Goal: Feedback & Contribution: Contribute content

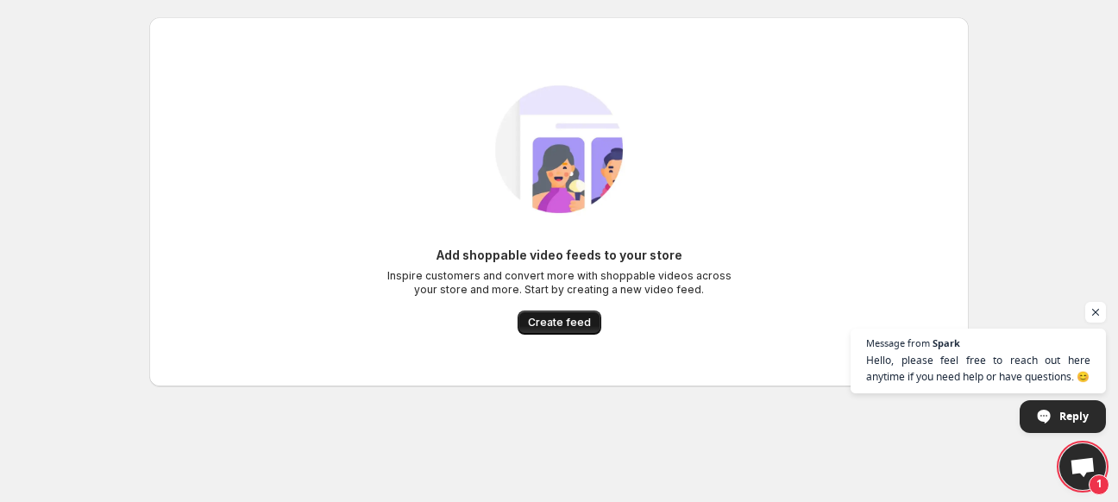
click at [571, 323] on span "Create feed" at bounding box center [559, 323] width 63 height 14
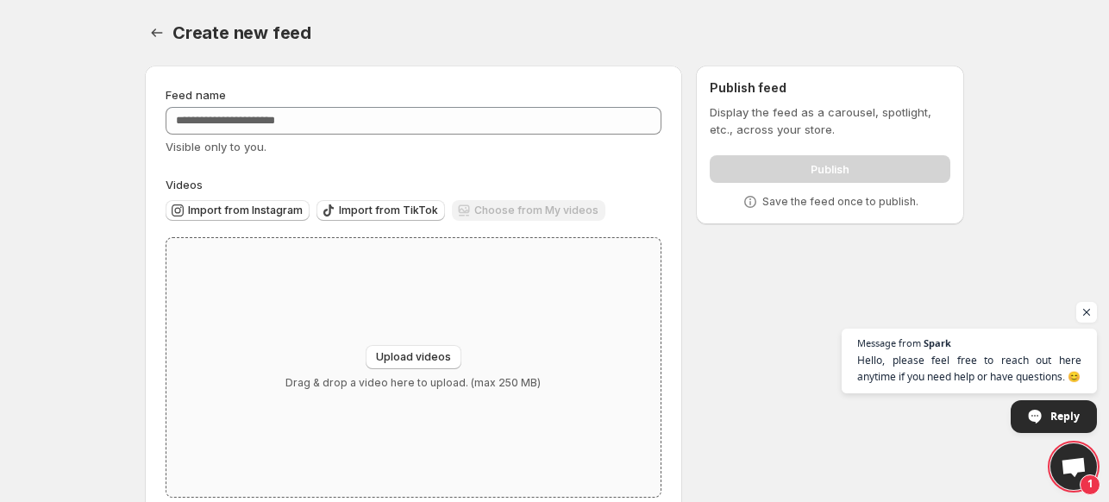
scroll to position [37, 0]
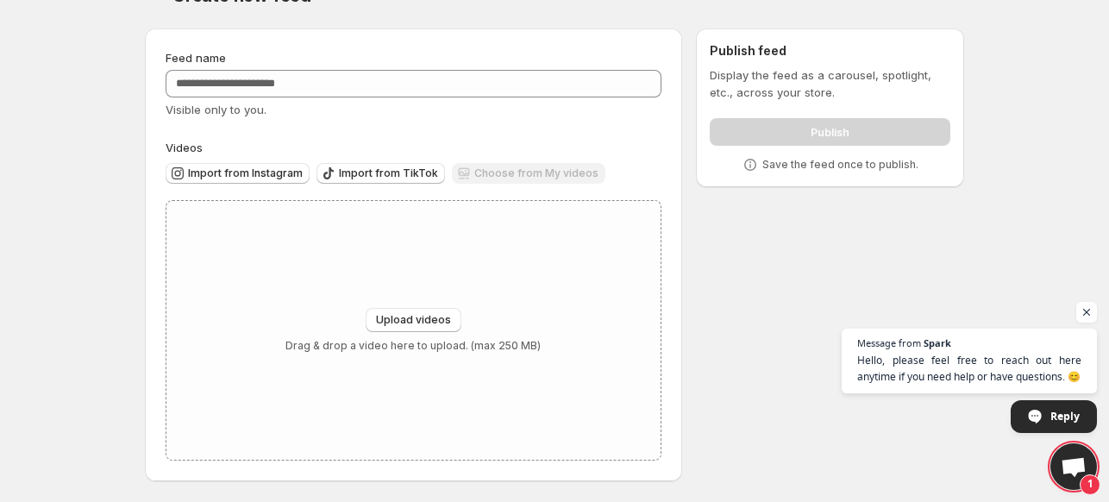
click at [523, 170] on div "Choose from My videos" at bounding box center [529, 174] width 154 height 23
click at [225, 171] on span "Import from Instagram" at bounding box center [245, 173] width 115 height 14
click at [431, 315] on span "Upload videos" at bounding box center [413, 320] width 75 height 14
type input "**********"
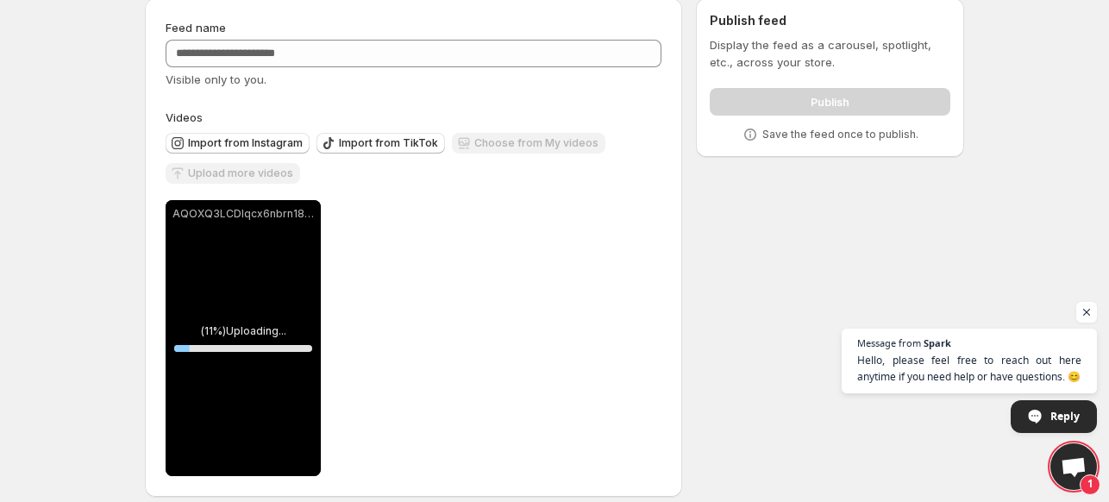
scroll to position [83, 0]
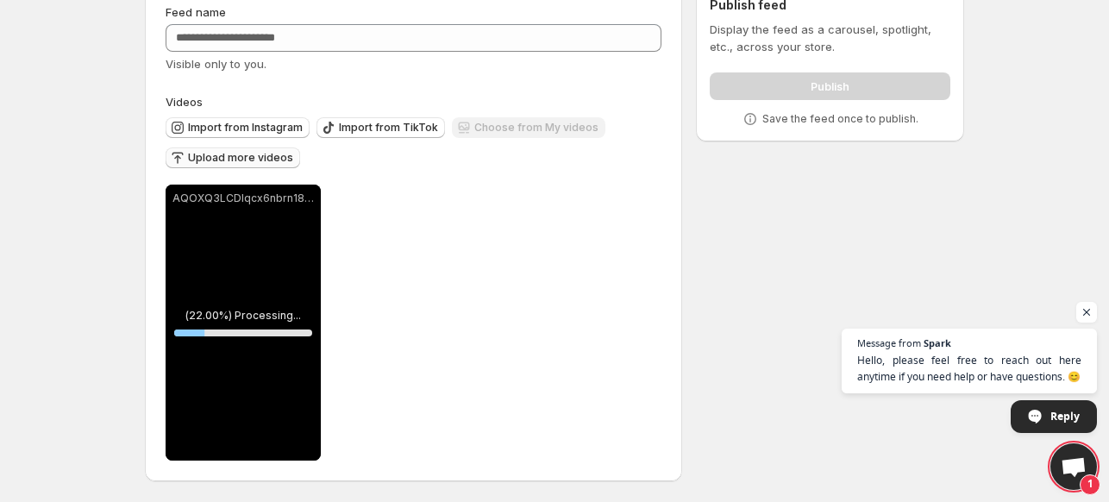
click at [231, 155] on span "Upload more videos" at bounding box center [240, 158] width 105 height 14
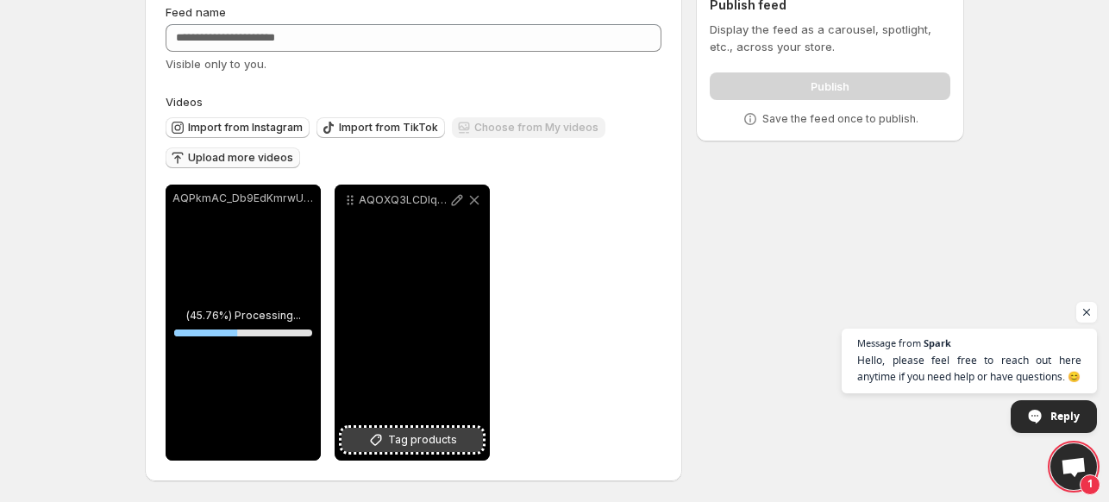
click at [432, 444] on span "Tag products" at bounding box center [422, 439] width 69 height 17
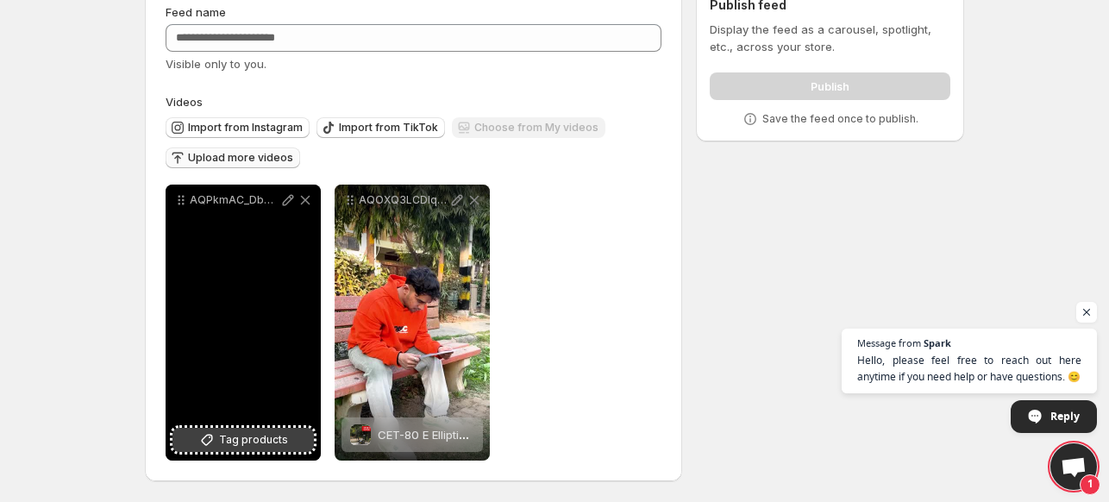
click at [266, 432] on span "Tag products" at bounding box center [253, 439] width 69 height 17
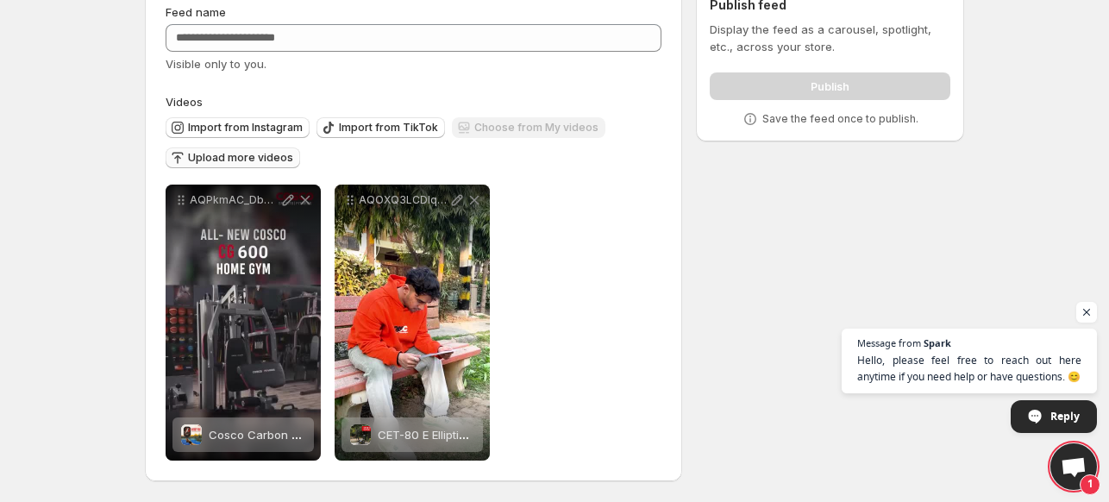
click at [255, 156] on span "Upload more videos" at bounding box center [240, 158] width 105 height 14
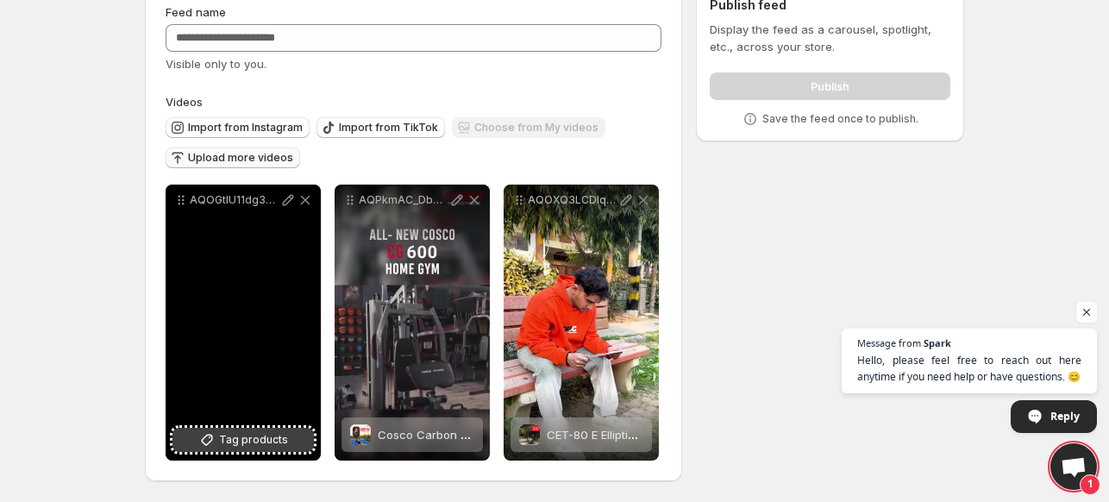
click at [264, 441] on span "Tag products" at bounding box center [253, 439] width 69 height 17
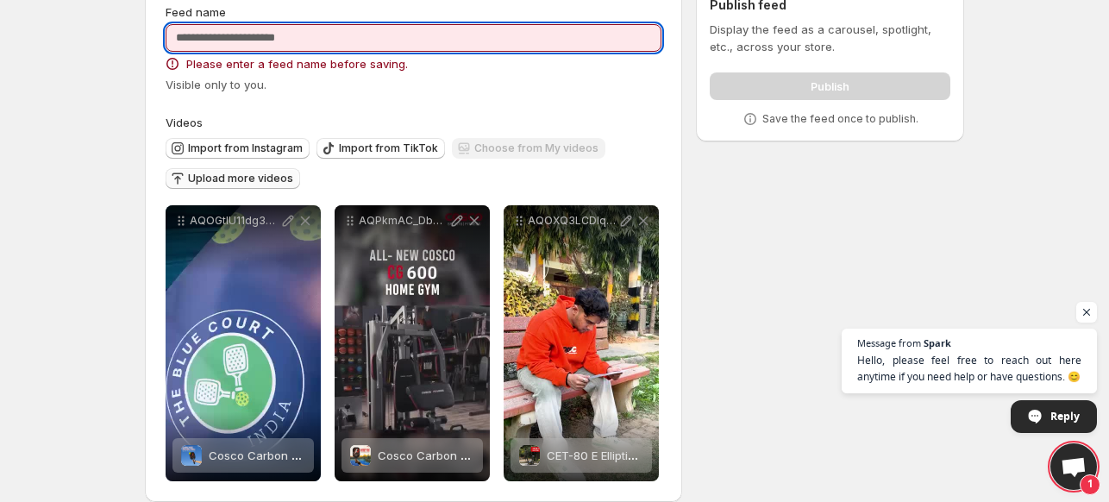
click at [311, 38] on input "Feed name" at bounding box center [414, 38] width 496 height 28
click at [355, 34] on input "Feed name" at bounding box center [414, 38] width 496 height 28
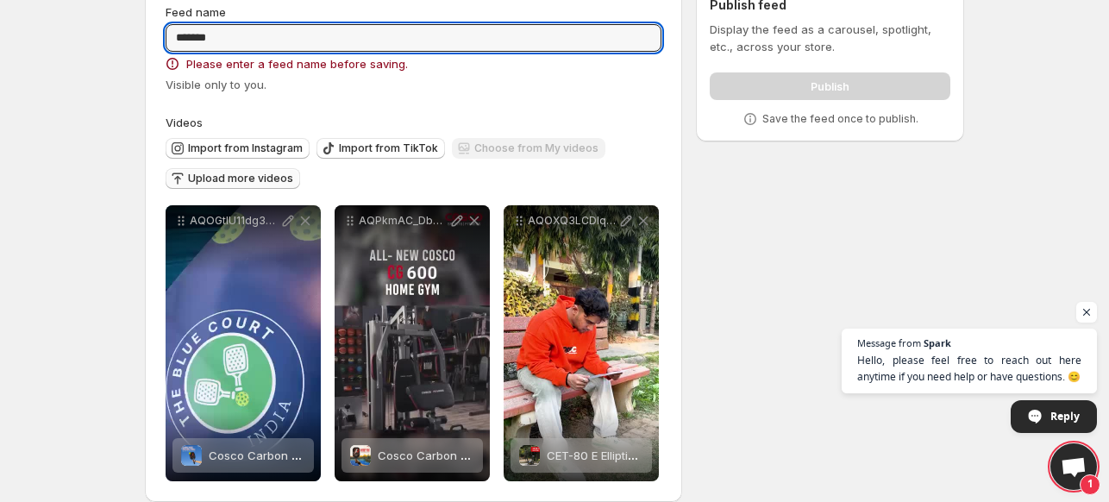
type input "*******"
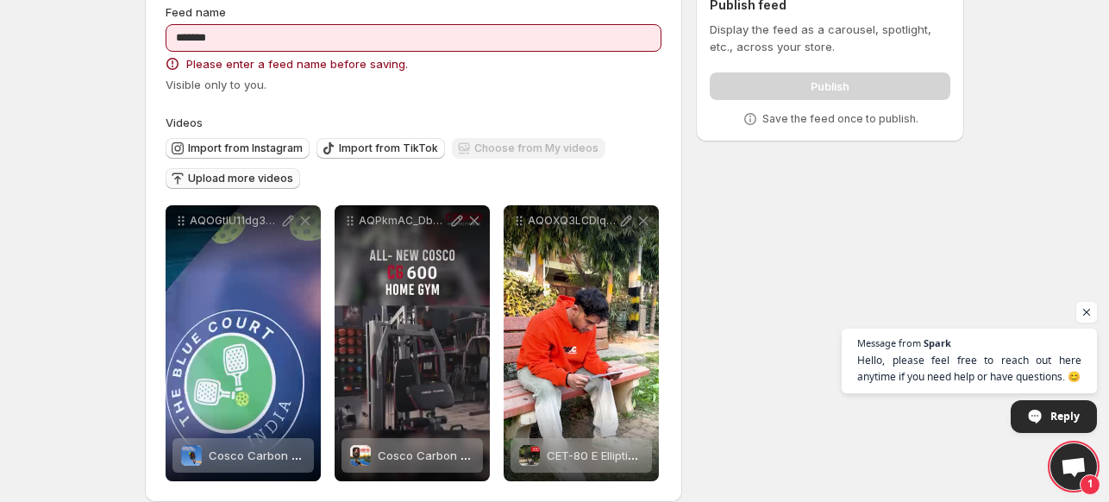
click at [379, 90] on div "Visible only to you." at bounding box center [414, 84] width 496 height 17
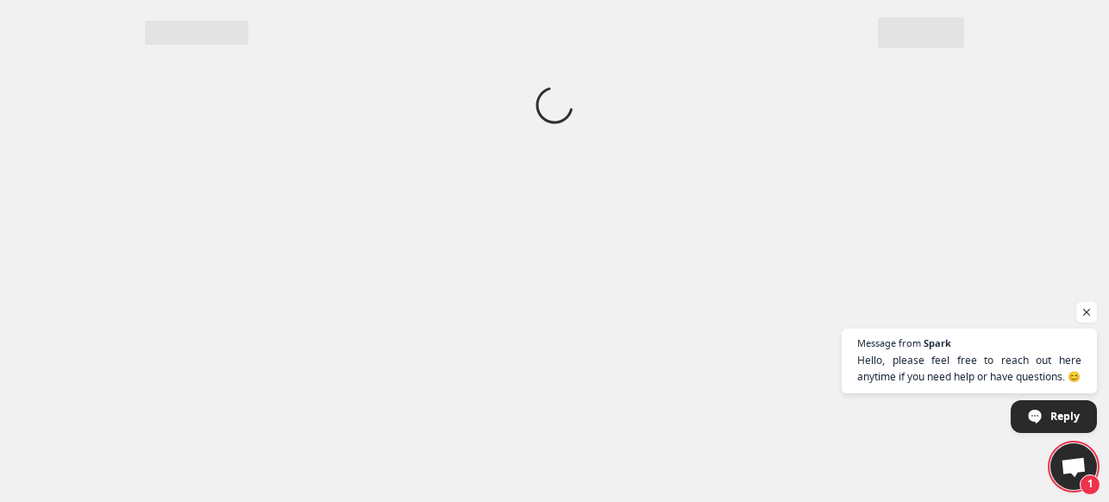
scroll to position [0, 0]
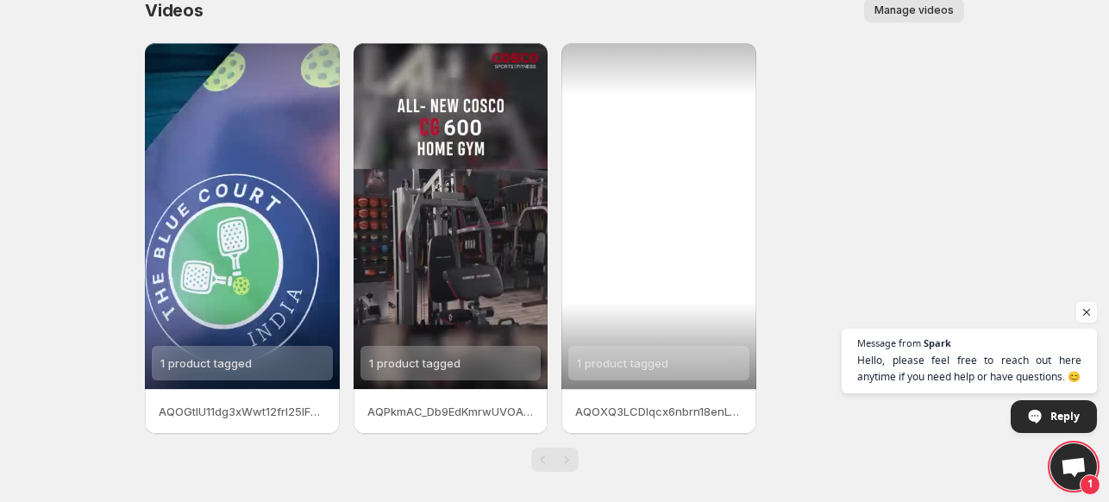
scroll to position [33, 0]
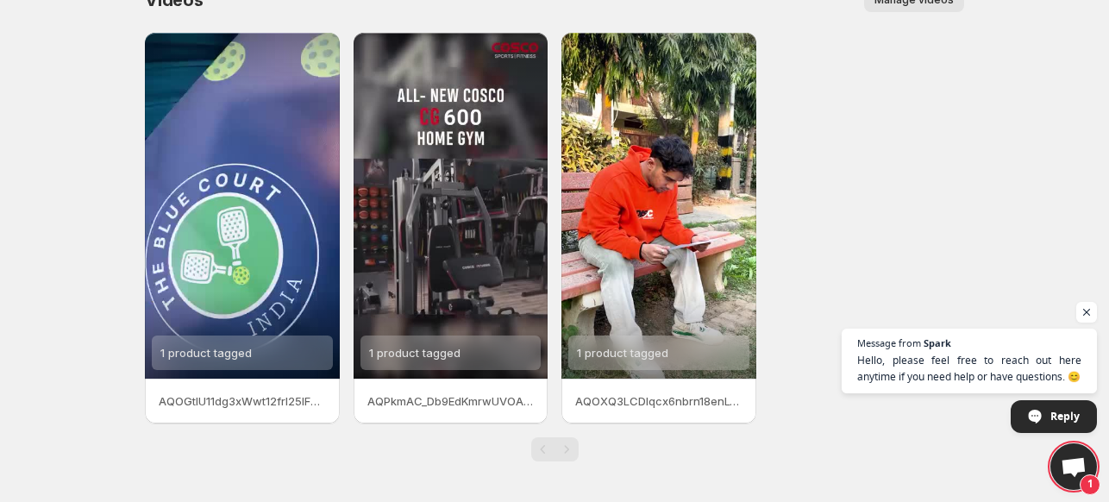
click at [607, 394] on p "AQOXQ3LCDIqcx6nbrn18enLVVuGjjJa06-CdSN98_oK5j-wVfiUaGKvBbnOb9iqFBmVCDlHY-InaQ2C…" at bounding box center [658, 400] width 167 height 17
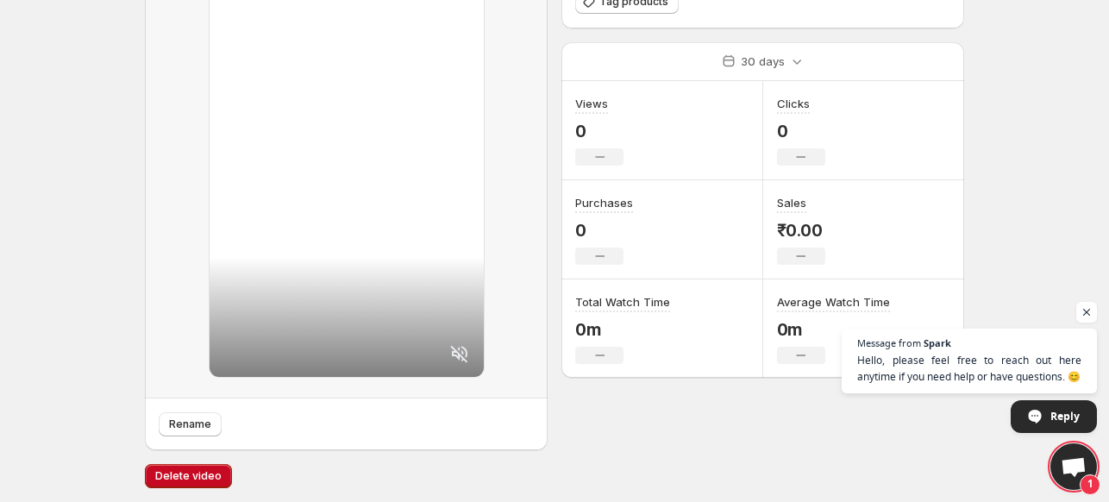
scroll to position [215, 0]
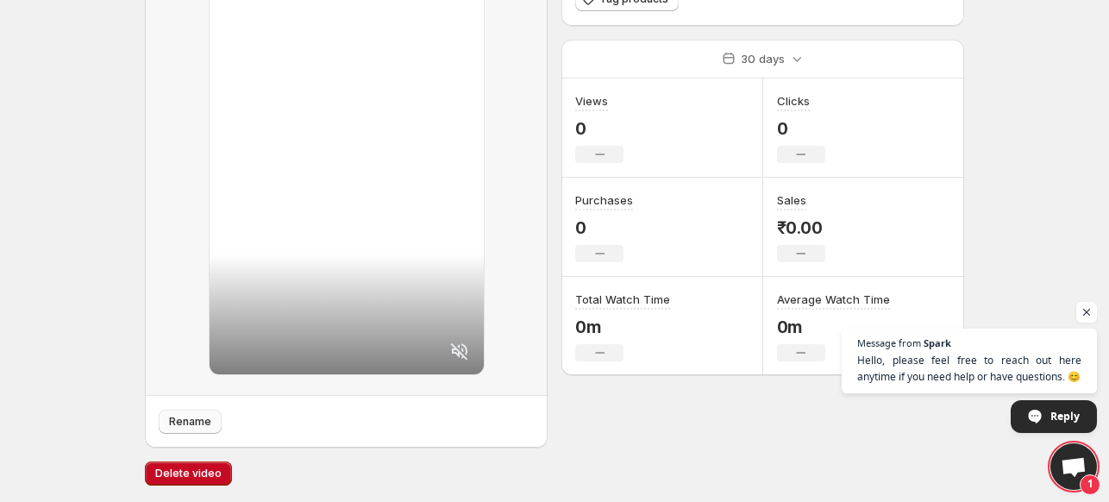
click at [190, 426] on span "Rename" at bounding box center [190, 422] width 42 height 14
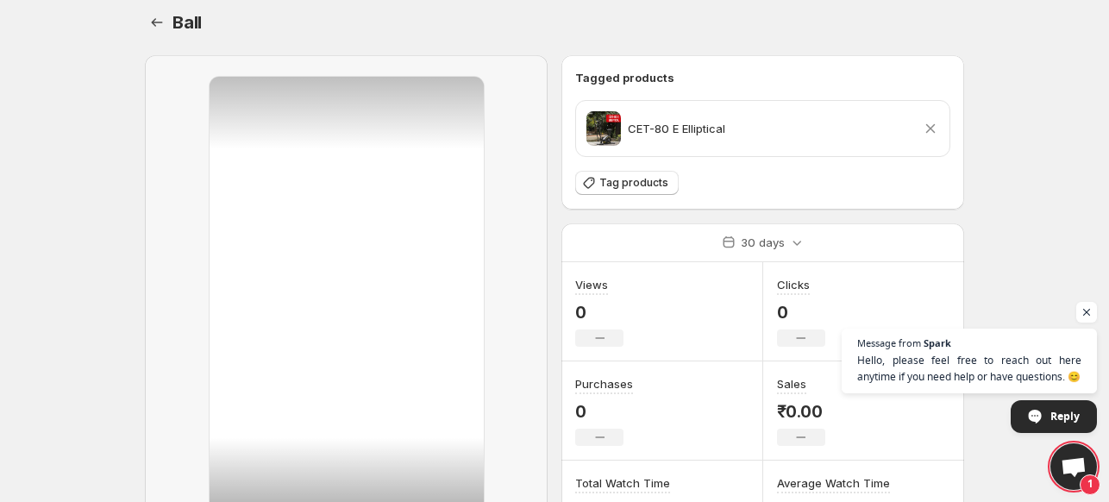
scroll to position [0, 0]
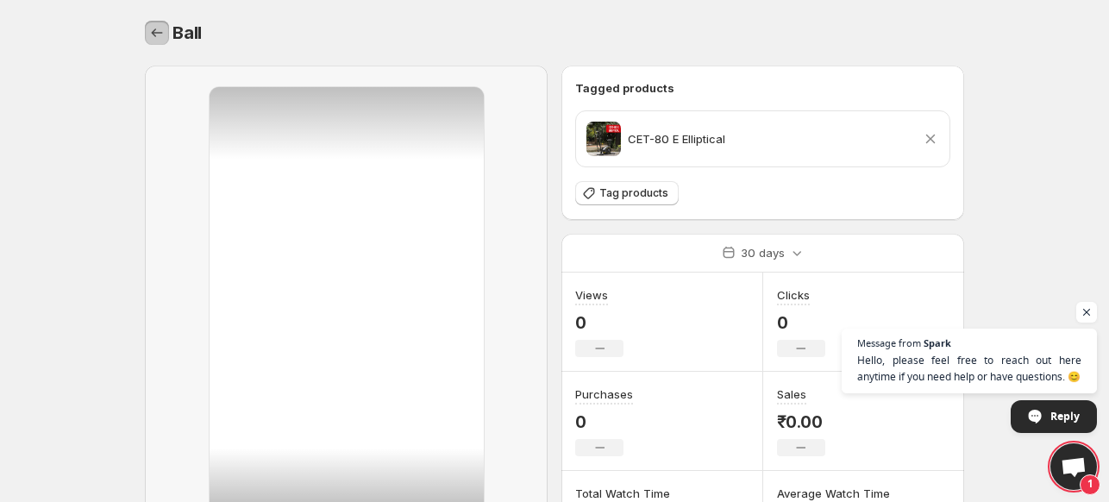
click at [155, 35] on icon "Settings" at bounding box center [156, 32] width 17 height 17
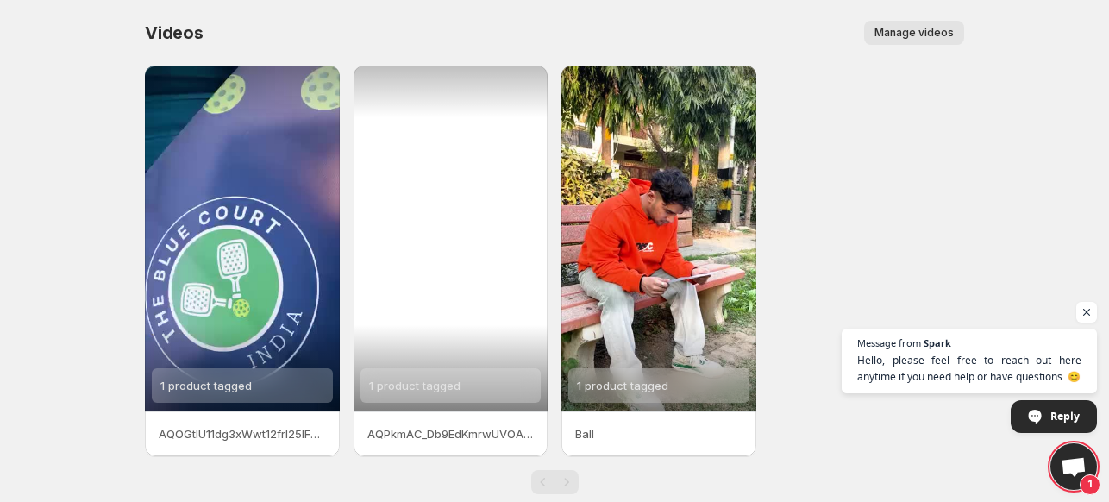
click at [461, 199] on div "1 product tagged" at bounding box center [451, 239] width 195 height 346
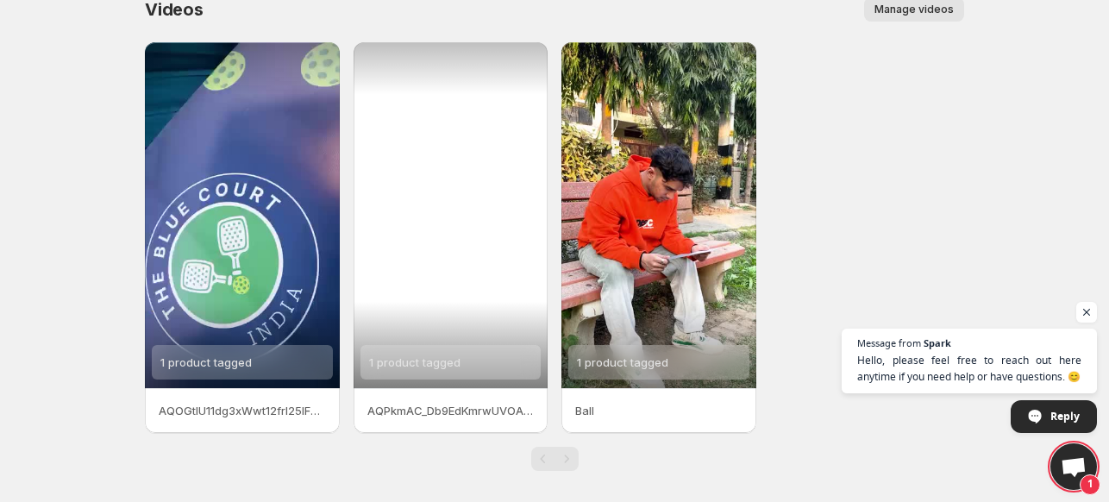
scroll to position [33, 0]
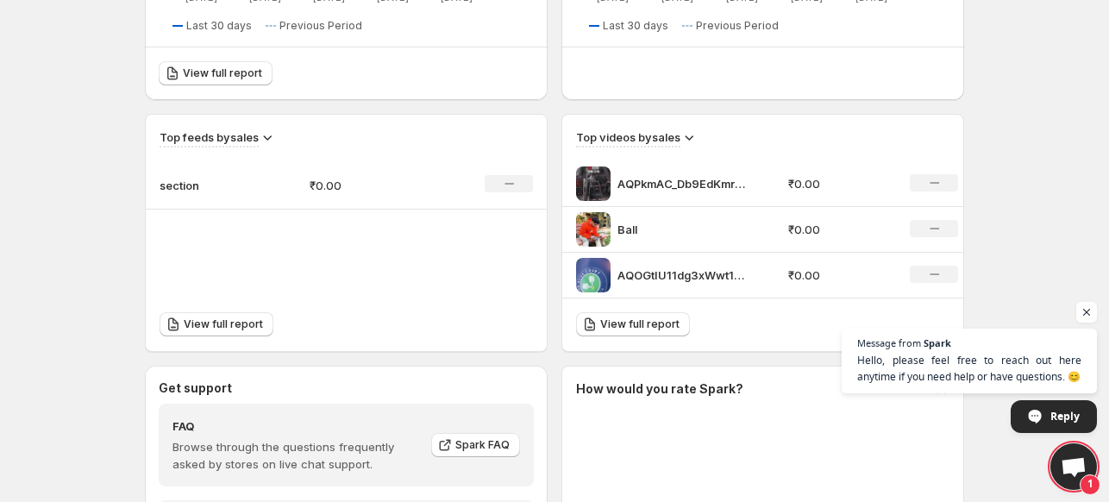
scroll to position [604, 0]
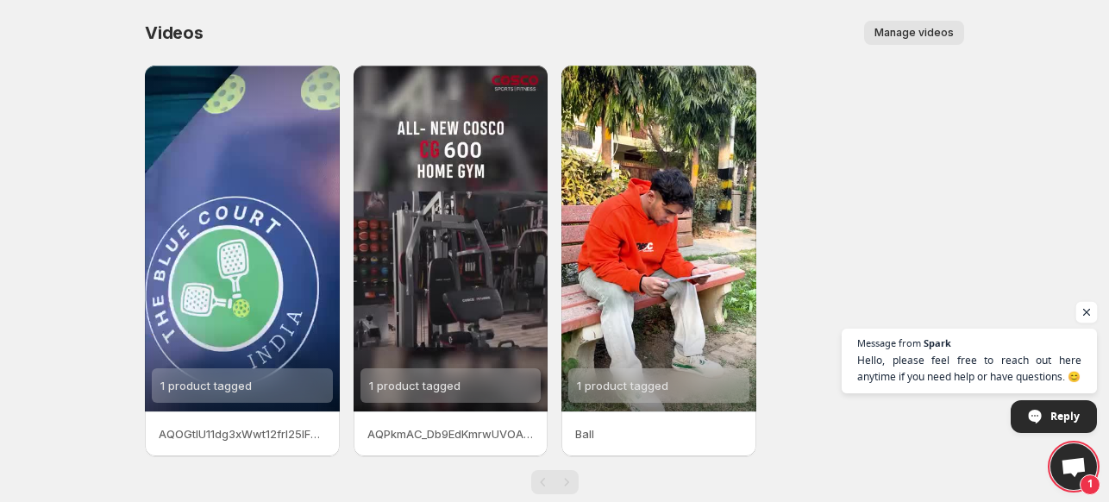
click at [1093, 310] on span "Open chat" at bounding box center [1087, 313] width 22 height 22
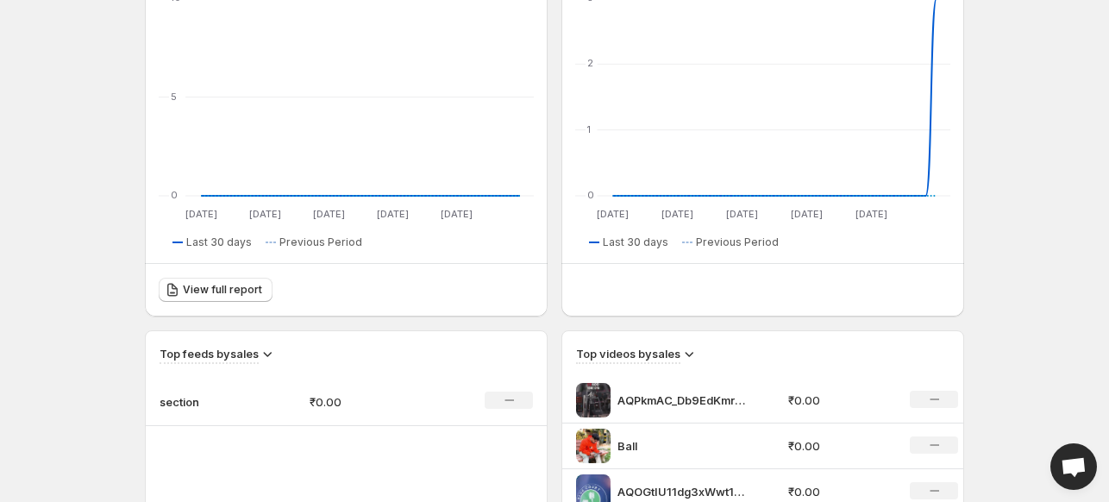
scroll to position [345, 0]
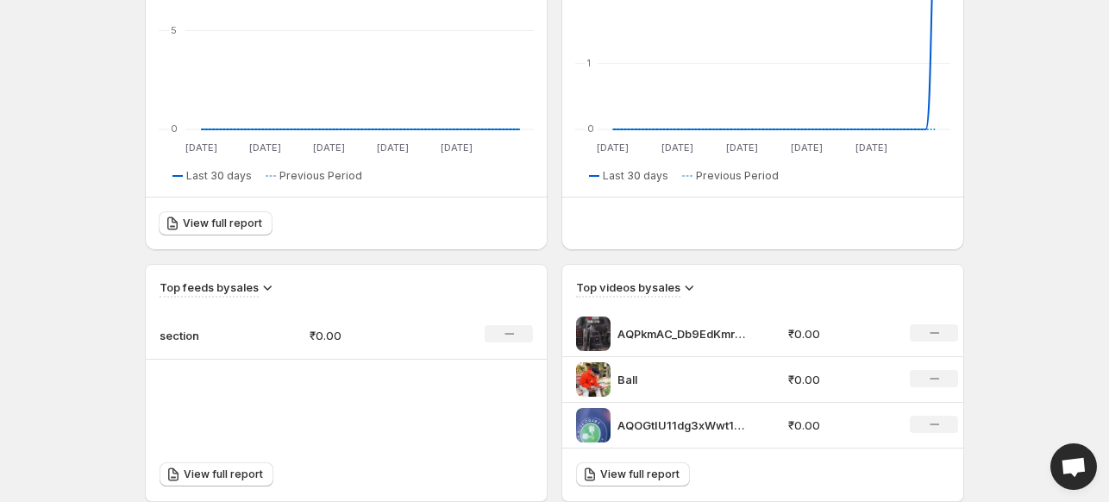
click at [742, 290] on div "Top videos by sales" at bounding box center [762, 288] width 373 height 19
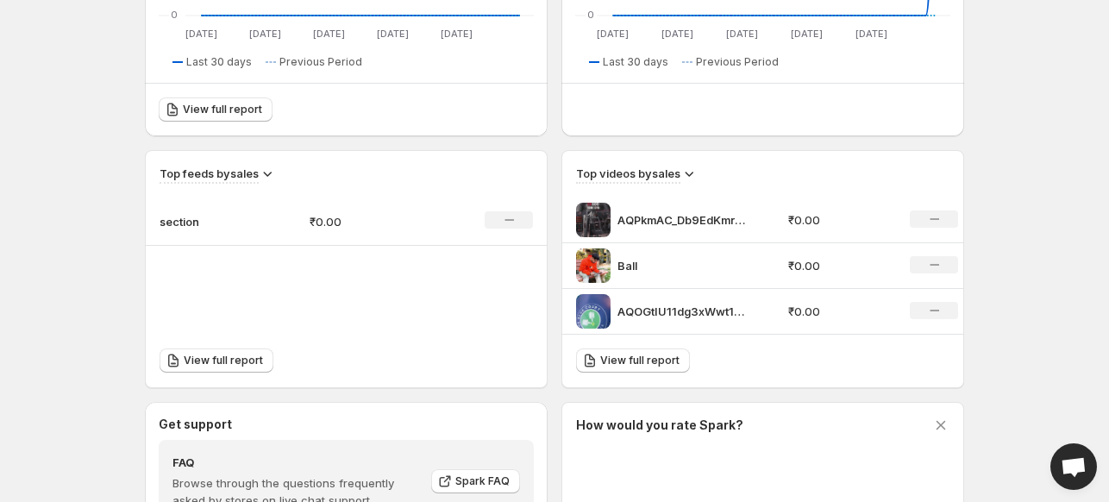
scroll to position [604, 0]
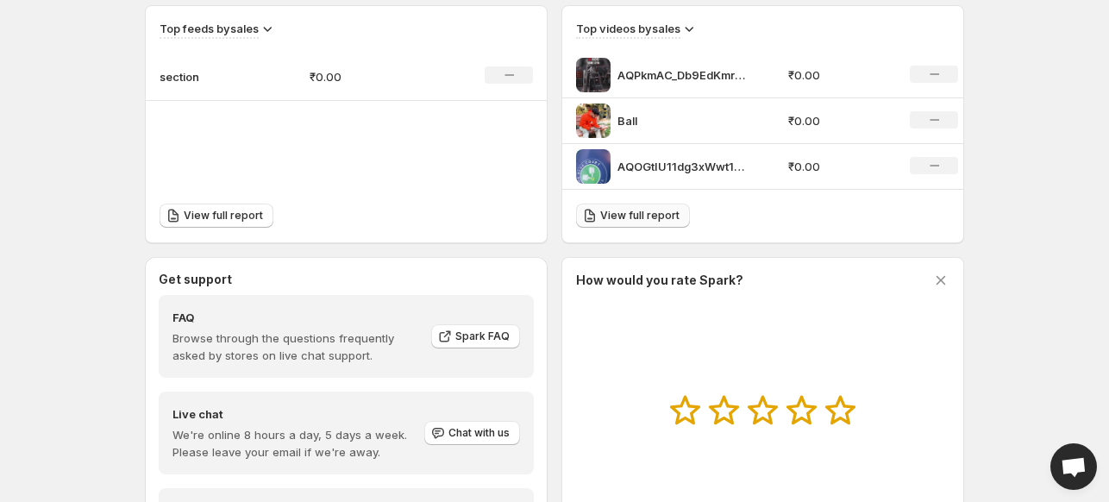
click at [638, 214] on span "View full report" at bounding box center [639, 216] width 79 height 14
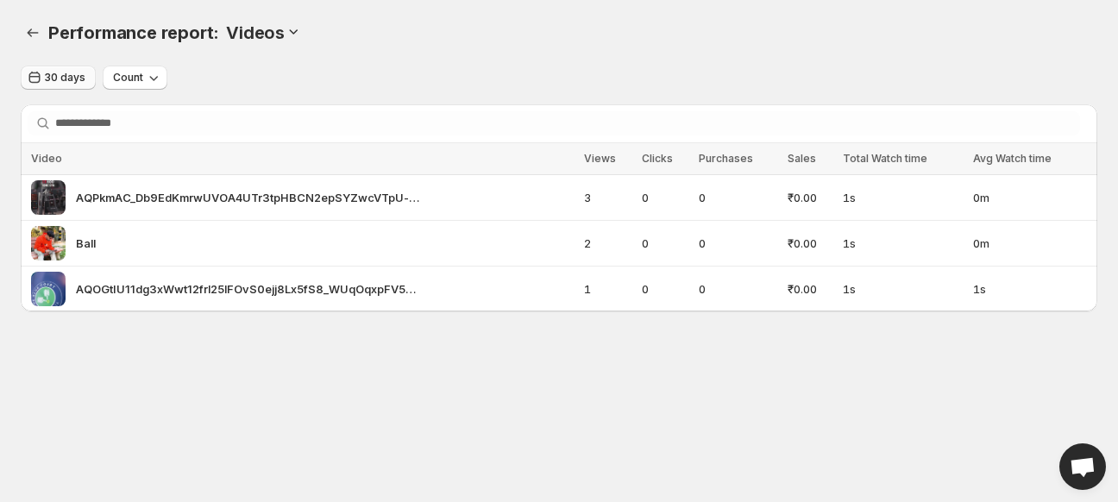
click at [75, 80] on span "30 days" at bounding box center [65, 78] width 41 height 14
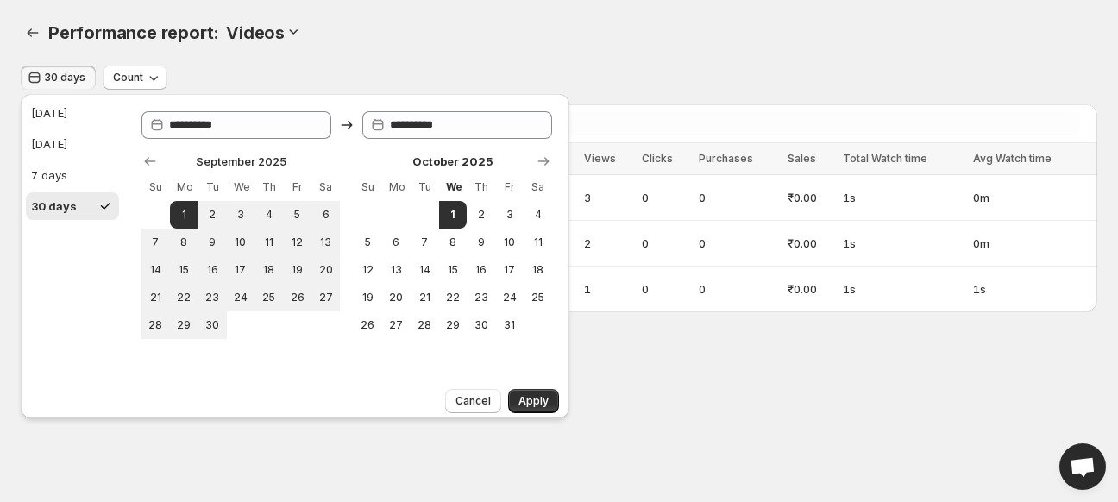
click at [72, 72] on span "30 days" at bounding box center [65, 78] width 41 height 14
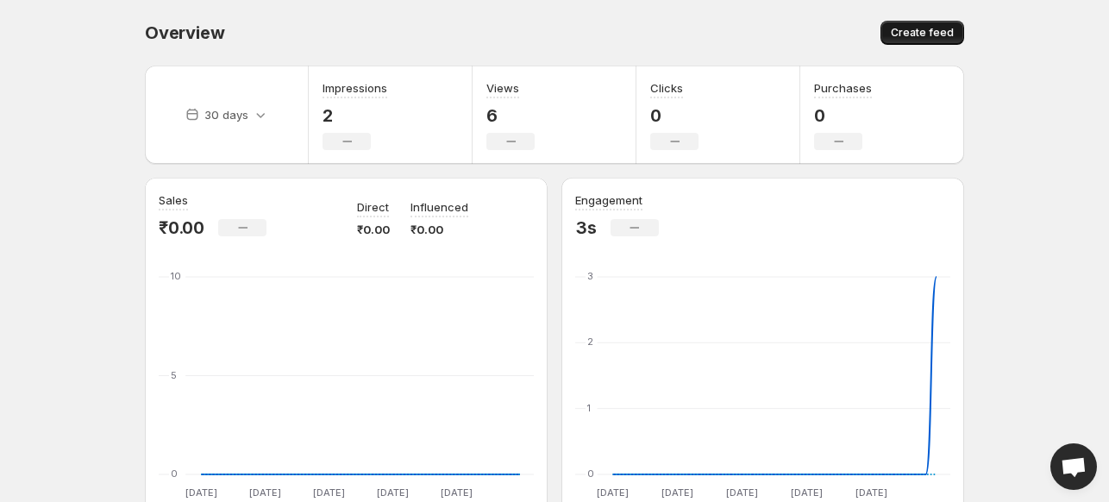
click at [928, 28] on span "Create feed" at bounding box center [922, 33] width 63 height 14
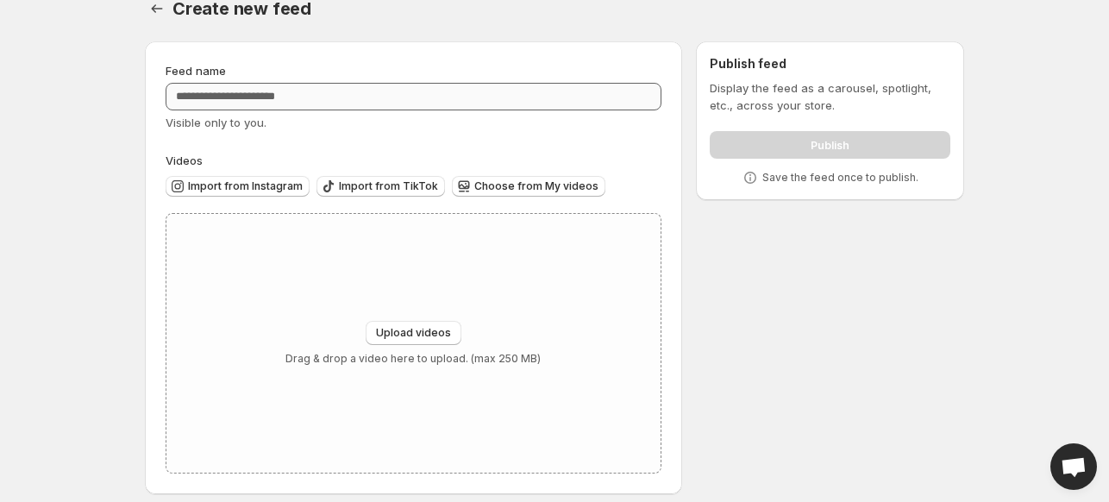
scroll to position [37, 0]
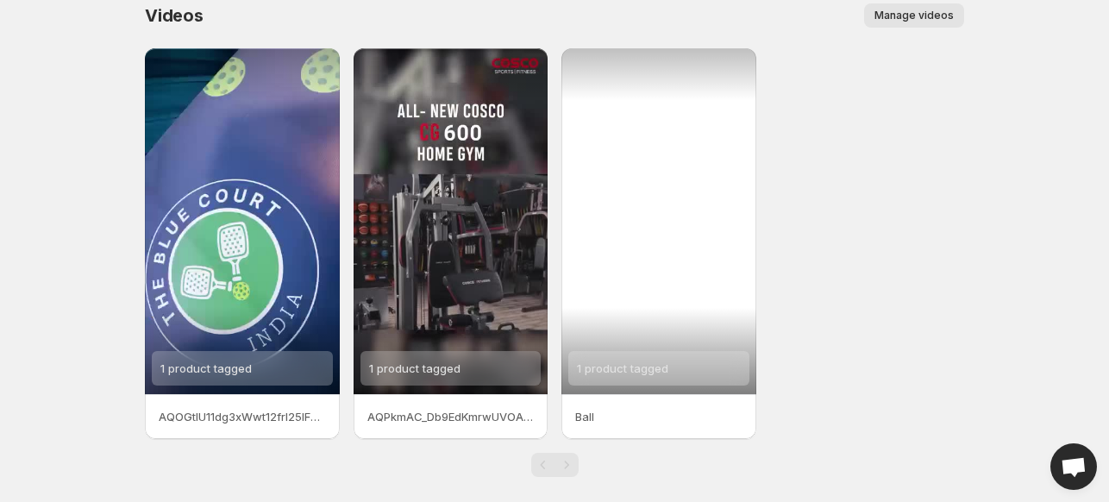
scroll to position [33, 0]
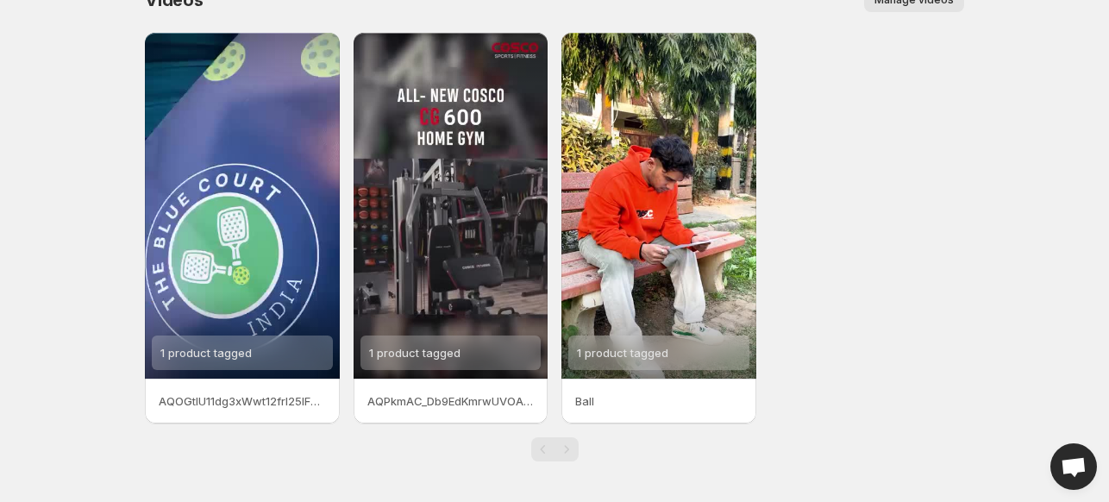
click at [569, 451] on div "Pagination" at bounding box center [567, 449] width 24 height 24
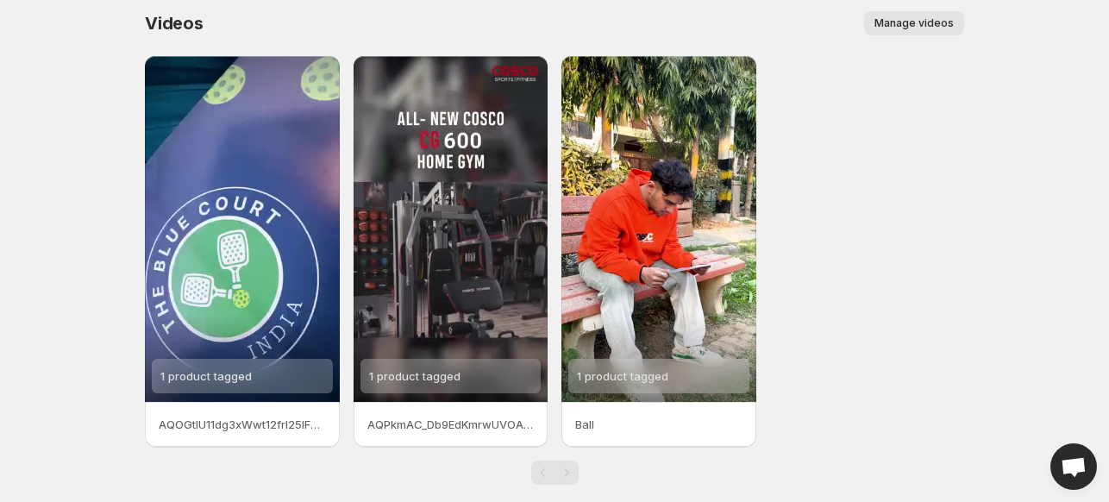
scroll to position [0, 0]
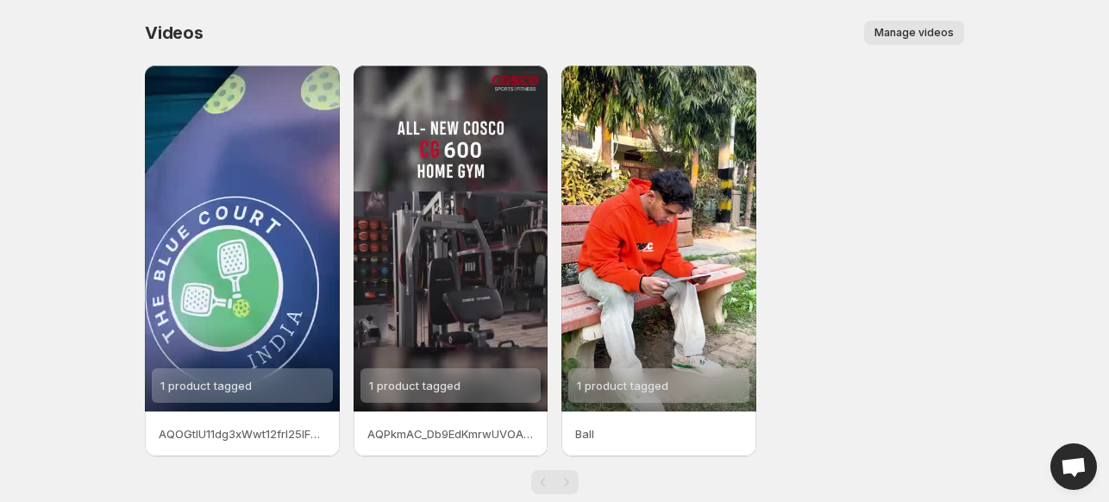
click at [921, 28] on span "Manage videos" at bounding box center [913, 33] width 79 height 14
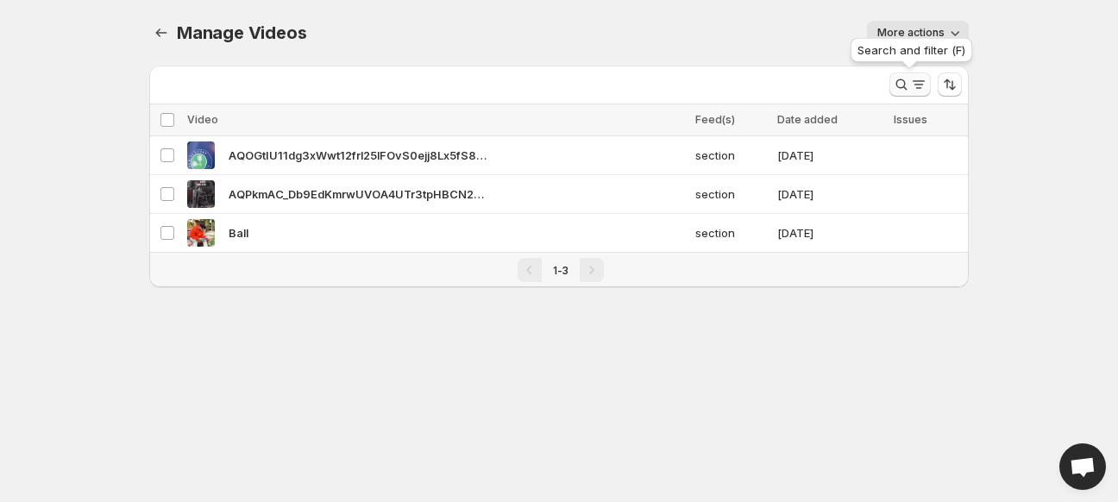
click at [913, 85] on icon "Search and filter results" at bounding box center [918, 84] width 17 height 17
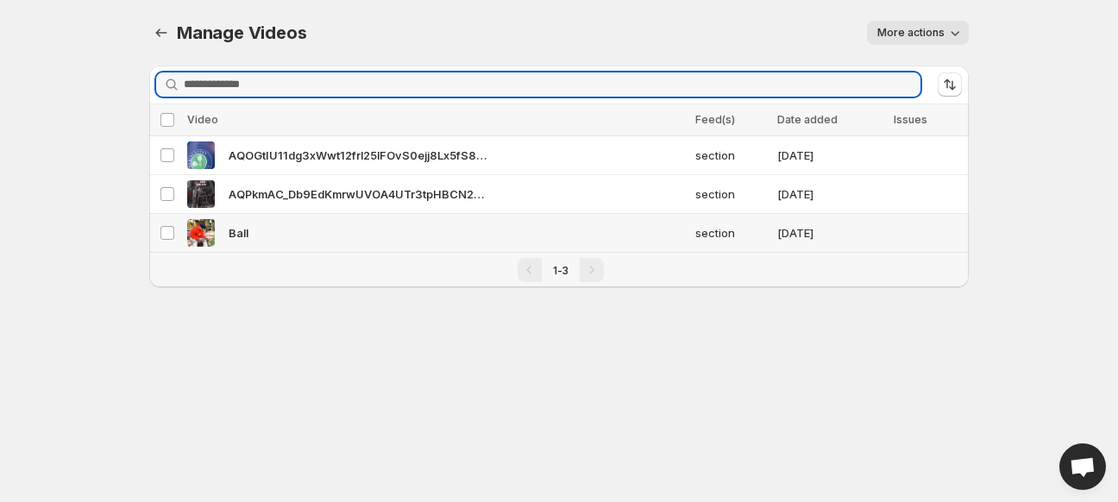
click at [300, 238] on div "Ball" at bounding box center [436, 233] width 498 height 28
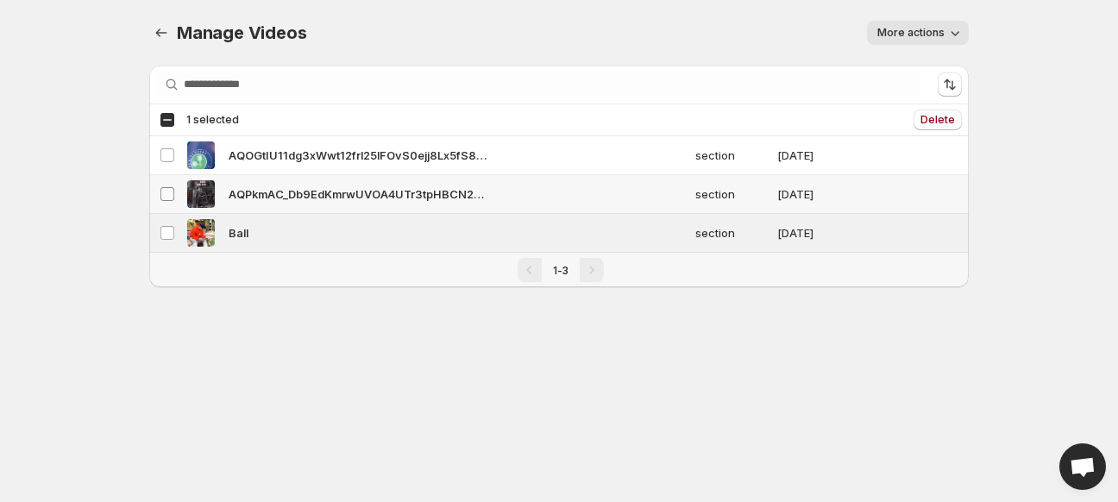
click at [170, 186] on span at bounding box center [168, 194] width 16 height 16
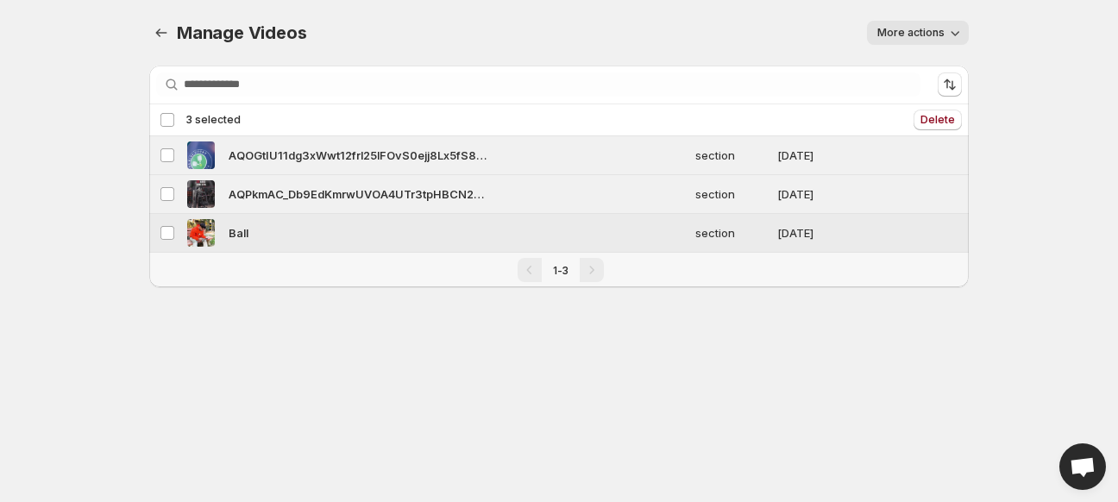
click at [275, 229] on div "Ball" at bounding box center [436, 233] width 498 height 28
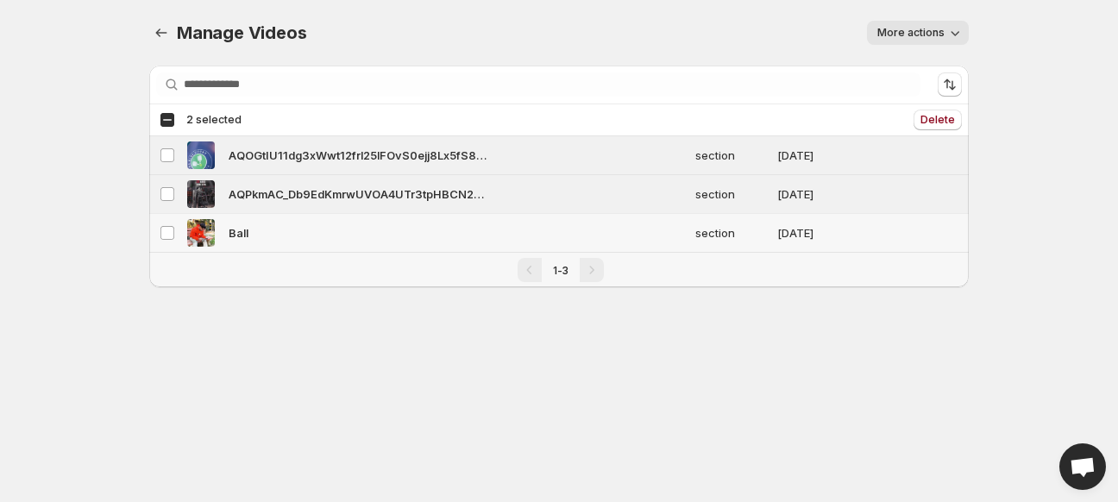
click at [275, 229] on div "Ball" at bounding box center [436, 233] width 498 height 28
click at [905, 26] on button "More actions" at bounding box center [918, 33] width 102 height 24
click at [693, 37] on div "More actions" at bounding box center [648, 33] width 642 height 24
click at [154, 22] on button "Manage Videos" at bounding box center [161, 33] width 24 height 24
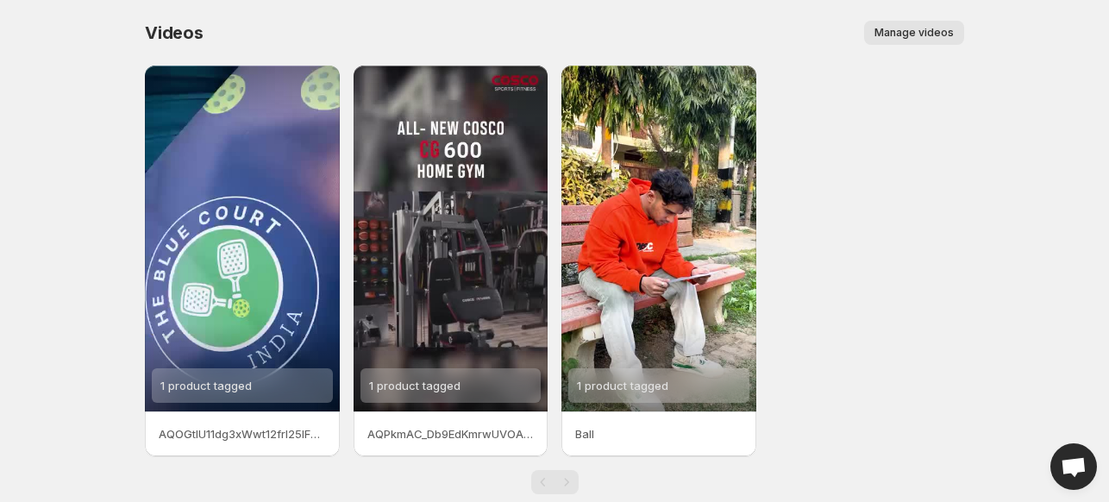
click at [909, 32] on span "Manage videos" at bounding box center [913, 33] width 79 height 14
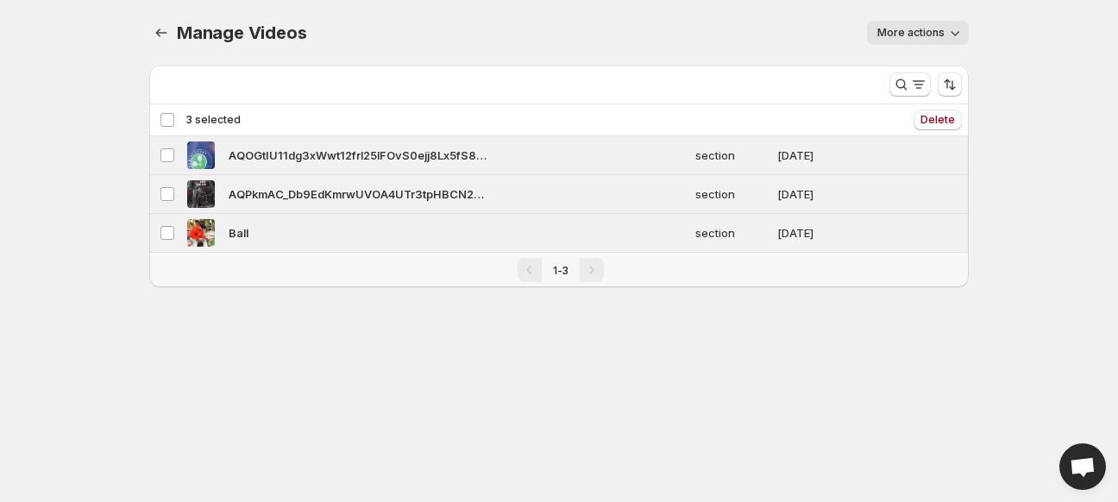
click at [169, 120] on div "Deselect all 3 videos 3 selected" at bounding box center [200, 120] width 81 height 16
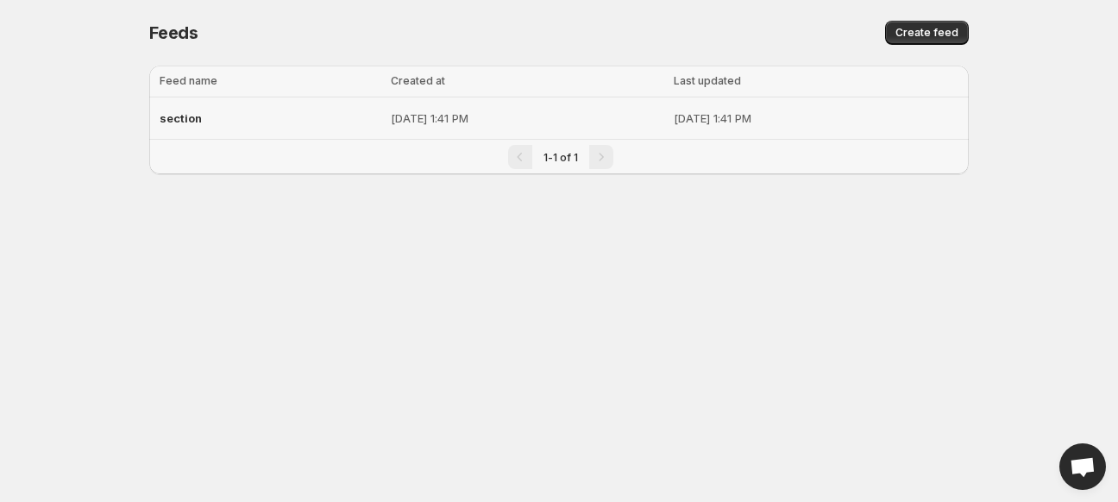
click at [241, 118] on div "section" at bounding box center [270, 118] width 221 height 31
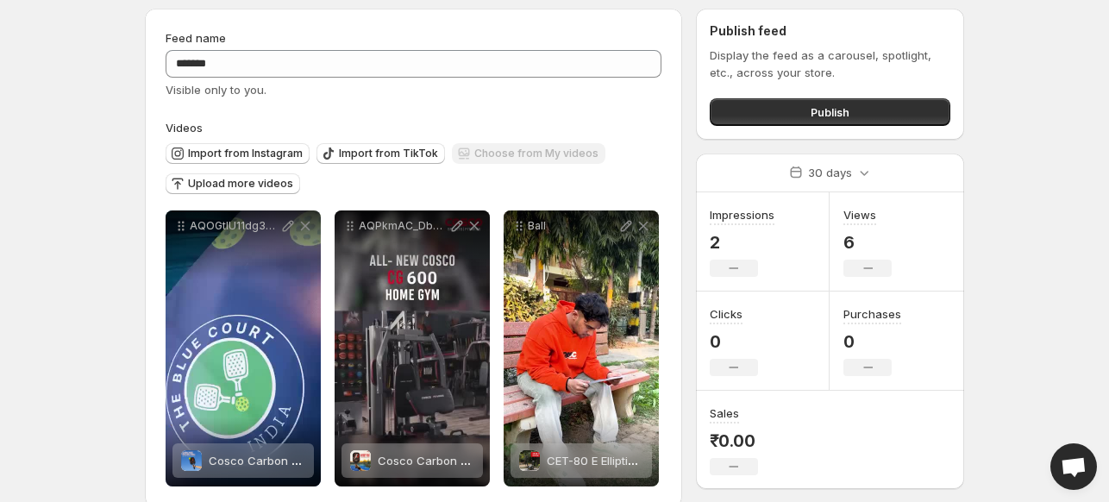
scroll to position [83, 0]
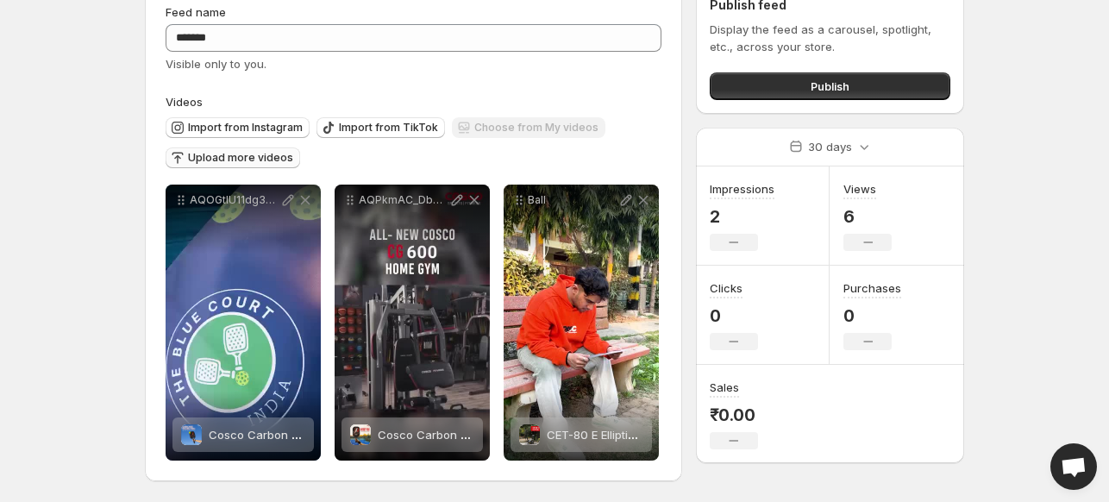
click at [205, 157] on span "Upload more videos" at bounding box center [240, 158] width 105 height 14
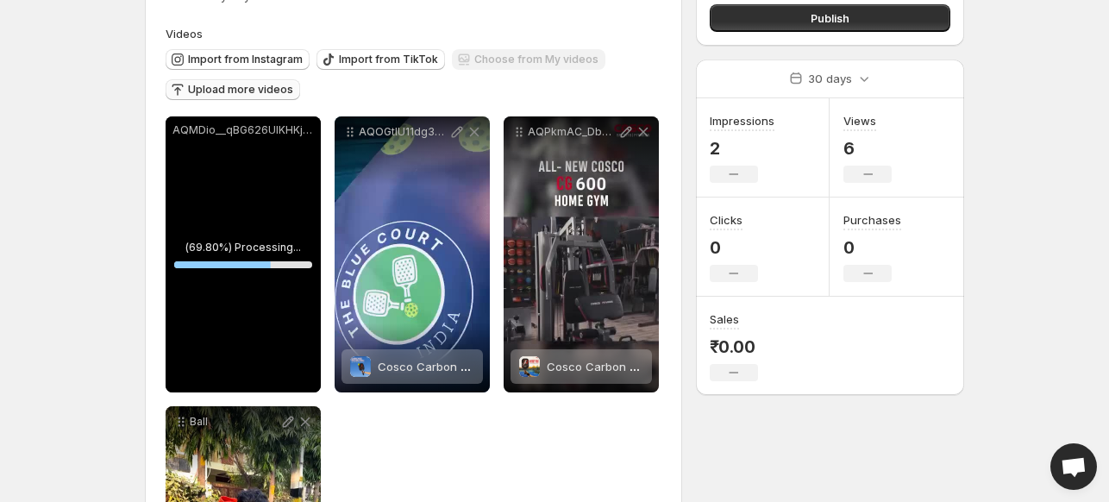
scroll to position [169, 0]
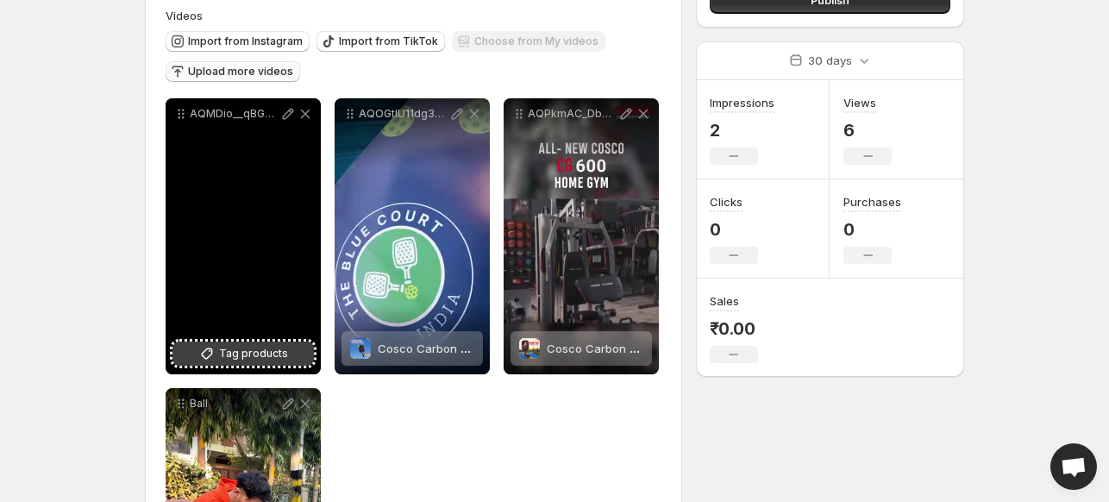
click at [250, 354] on span "Tag products" at bounding box center [253, 353] width 69 height 17
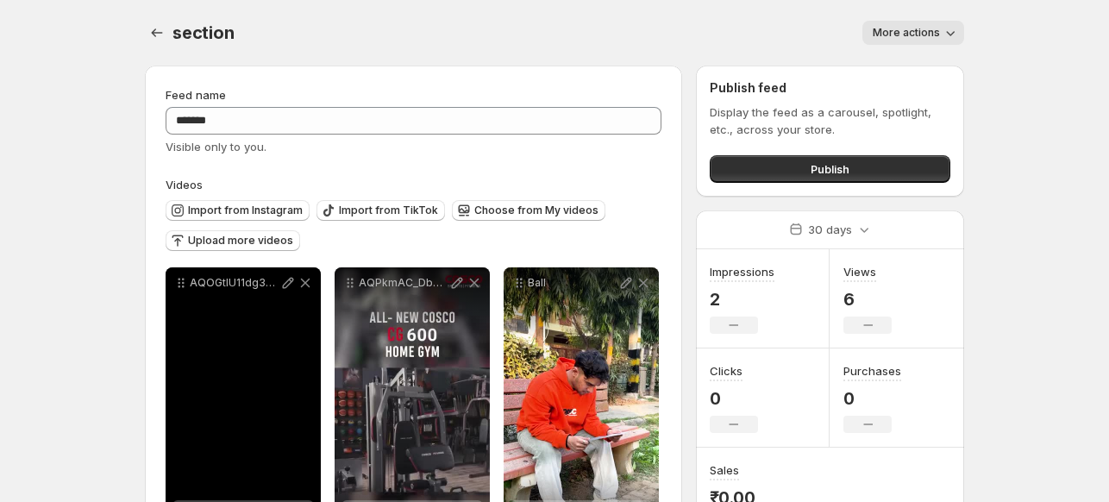
scroll to position [83, 0]
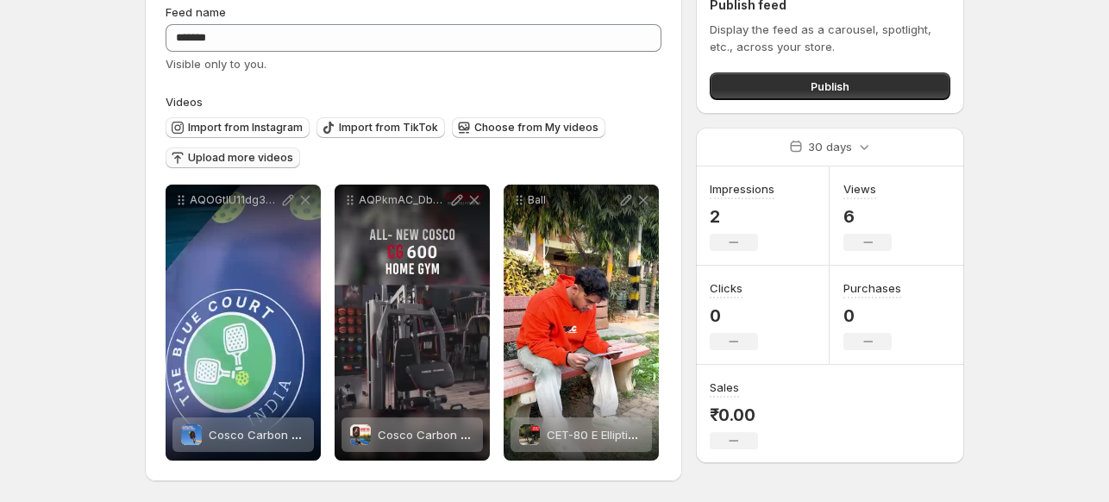
click at [212, 159] on span "Upload more videos" at bounding box center [240, 158] width 105 height 14
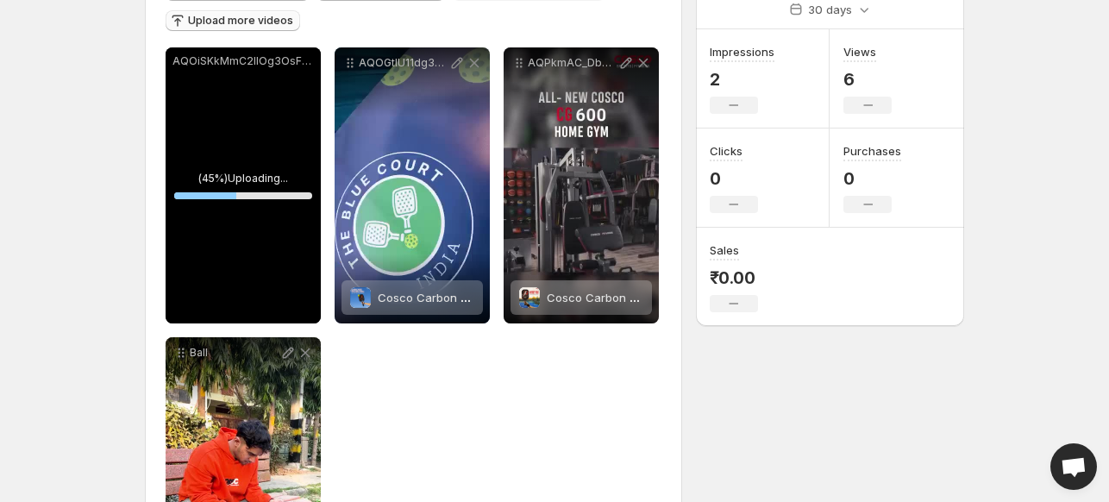
scroll to position [200, 0]
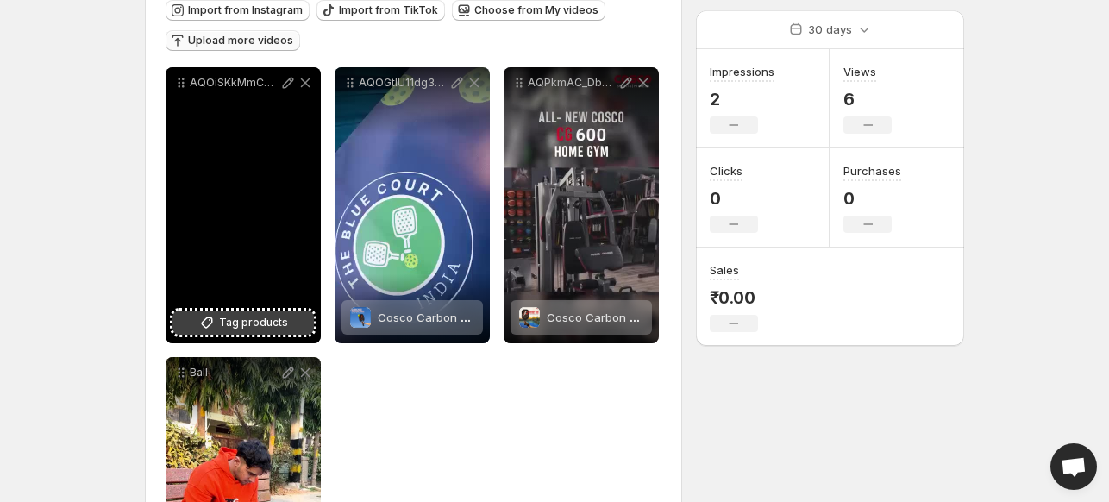
click at [285, 323] on span "Tag products" at bounding box center [253, 322] width 69 height 17
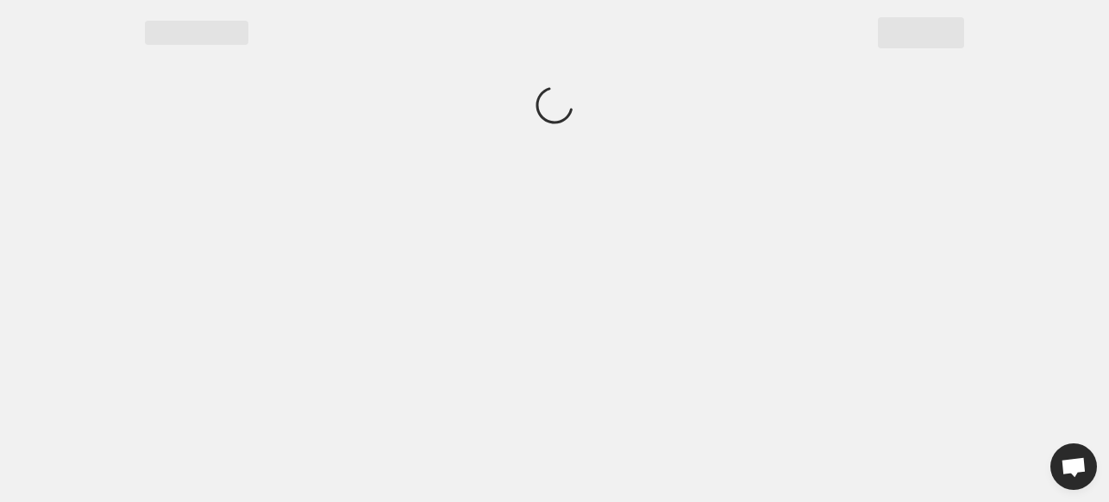
scroll to position [0, 0]
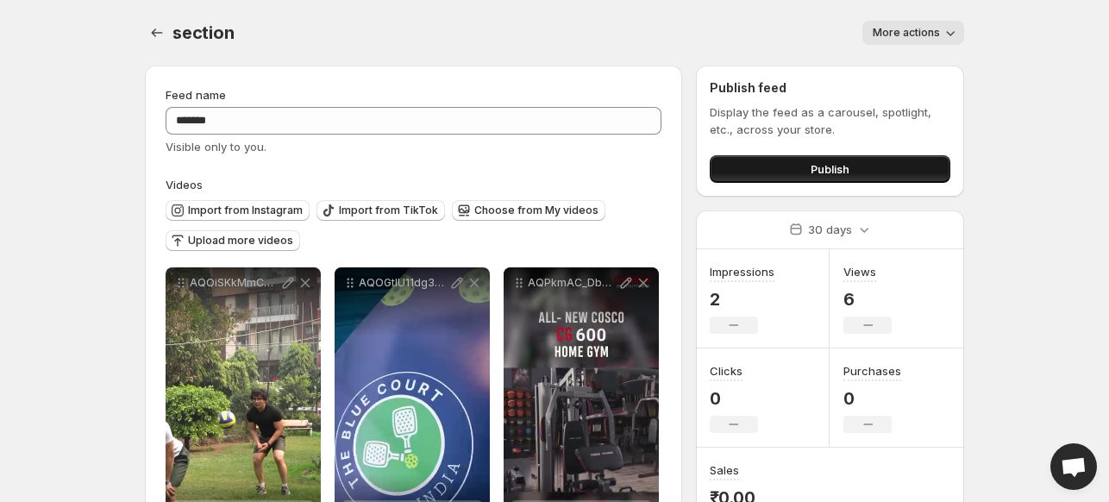
click at [793, 169] on button "Publish" at bounding box center [830, 169] width 241 height 28
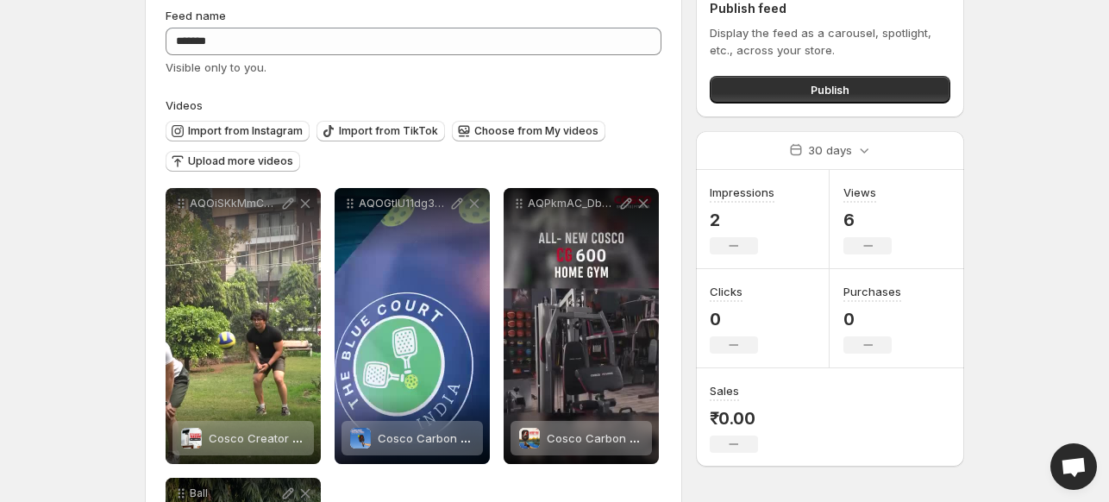
scroll to position [172, 0]
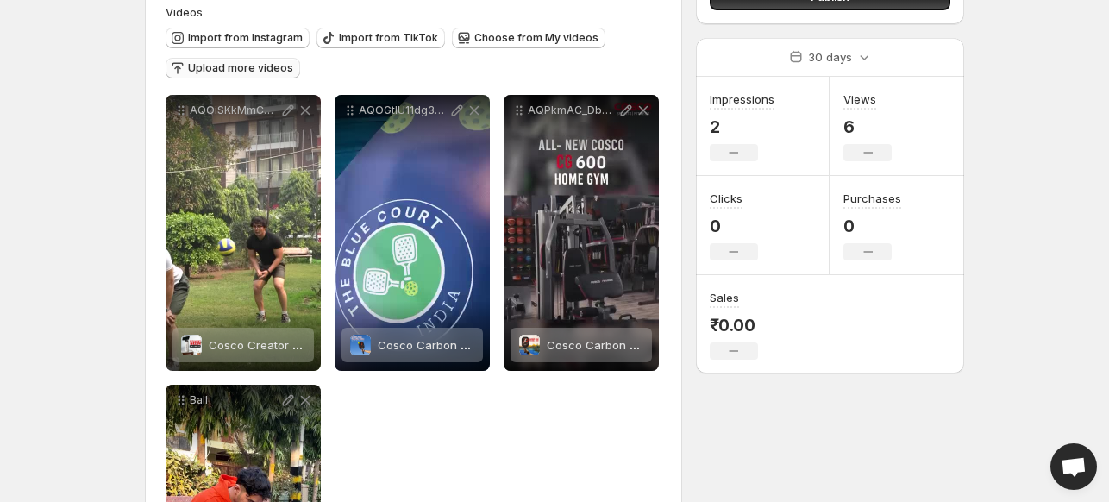
click at [217, 67] on span "Upload more videos" at bounding box center [240, 68] width 105 height 14
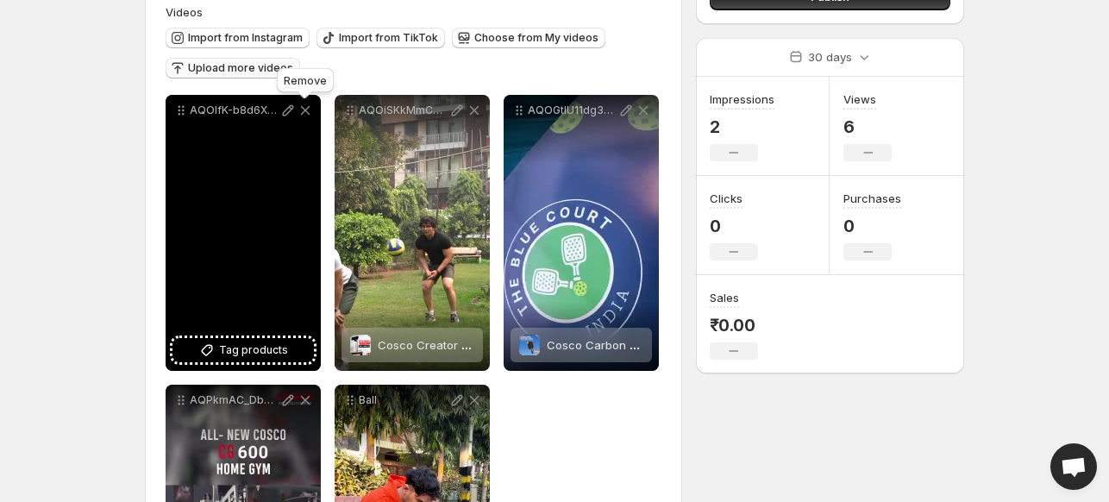
click at [305, 107] on icon at bounding box center [305, 110] width 17 height 17
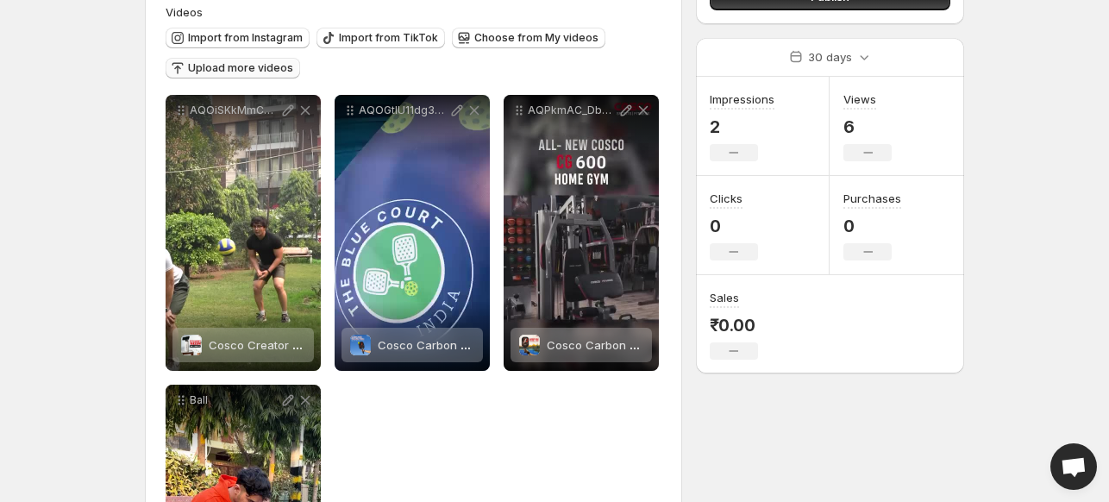
click at [234, 72] on span "Upload more videos" at bounding box center [240, 68] width 105 height 14
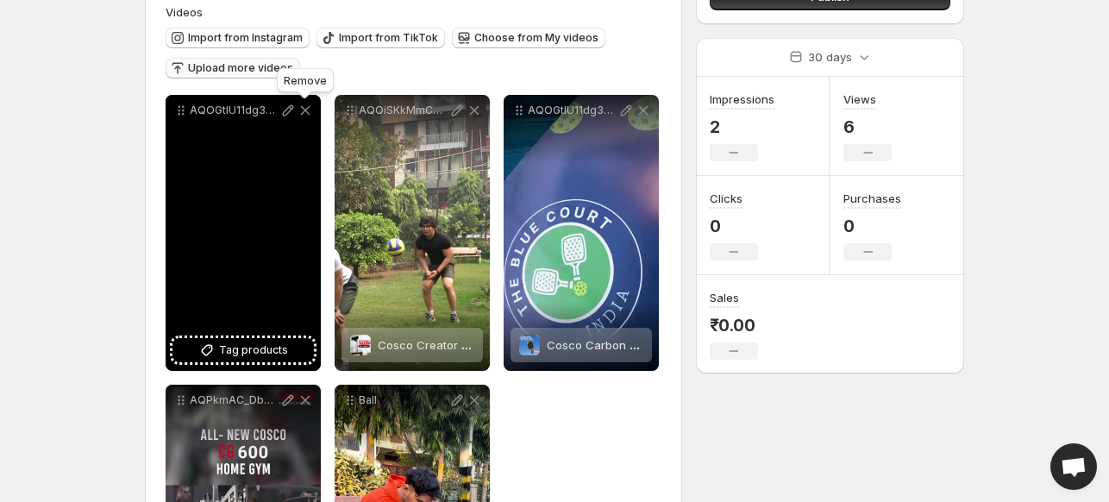
click at [304, 110] on icon at bounding box center [305, 110] width 17 height 17
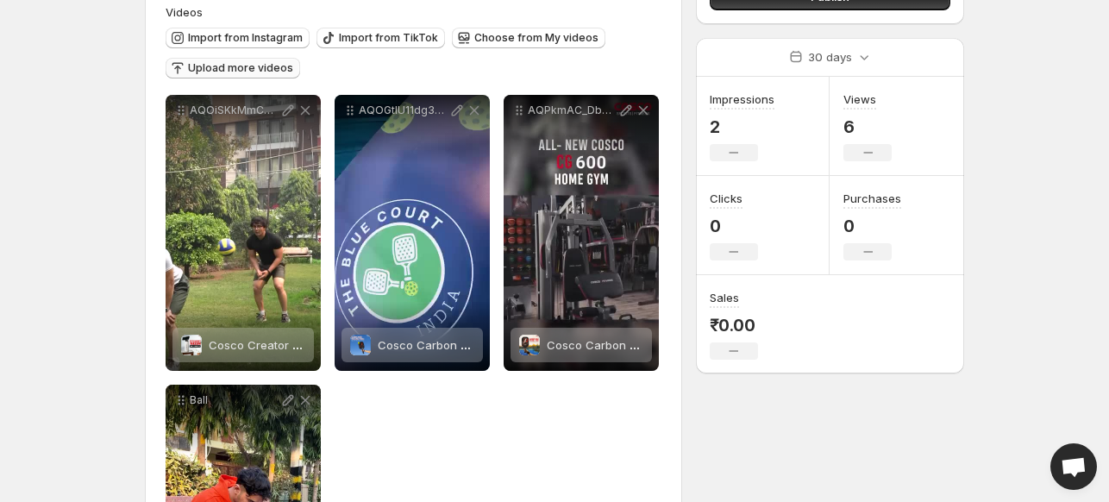
click at [234, 69] on span "Upload more videos" at bounding box center [240, 68] width 105 height 14
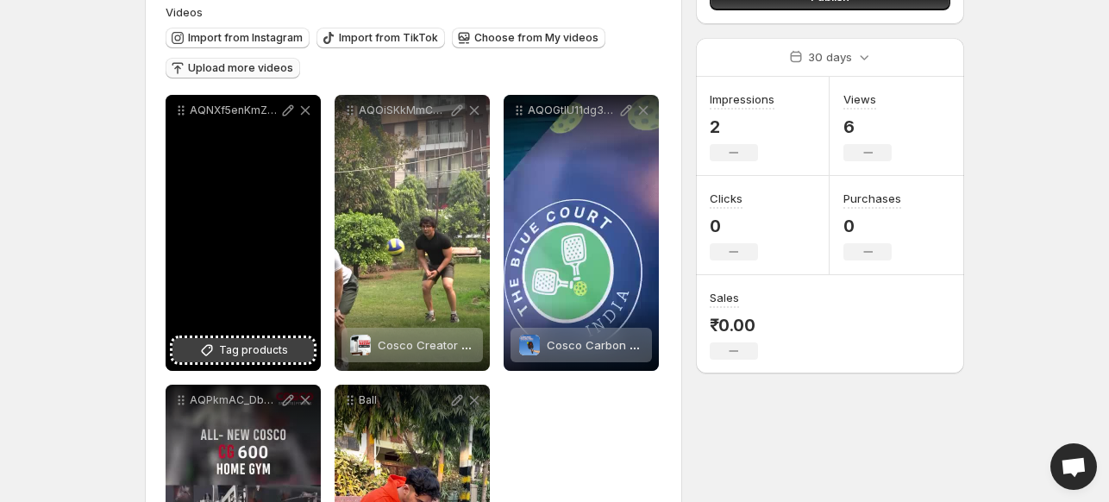
click at [276, 354] on span "Tag products" at bounding box center [253, 350] width 69 height 17
click at [235, 352] on span "Tag products" at bounding box center [253, 350] width 69 height 17
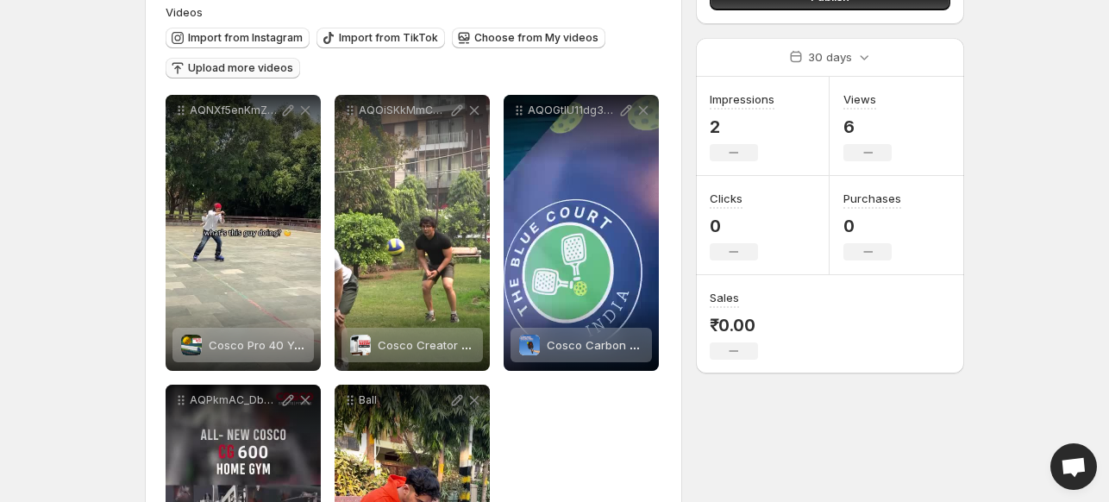
click at [242, 62] on span "Upload more videos" at bounding box center [240, 68] width 105 height 14
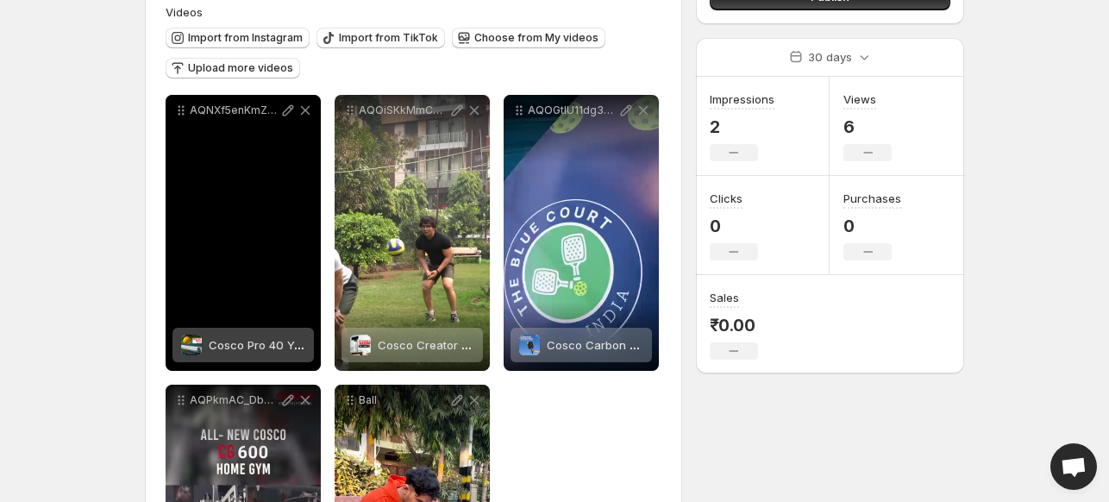
click at [260, 344] on span "Cosco Pro 40 Yellow Pickleball Balls" at bounding box center [307, 345] width 197 height 14
click at [231, 348] on span "2 products tagged" at bounding box center [231, 345] width 100 height 14
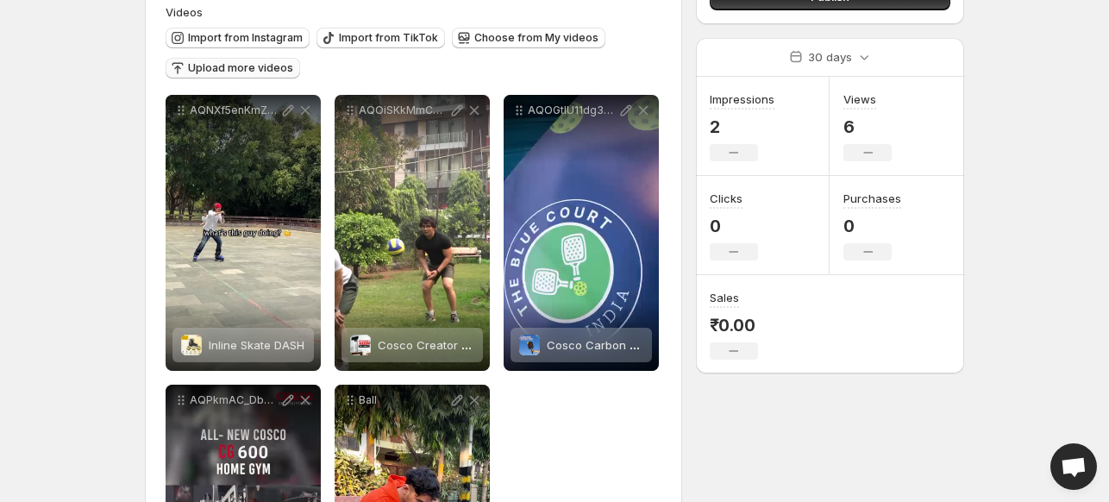
click at [250, 64] on span "Upload more videos" at bounding box center [240, 68] width 105 height 14
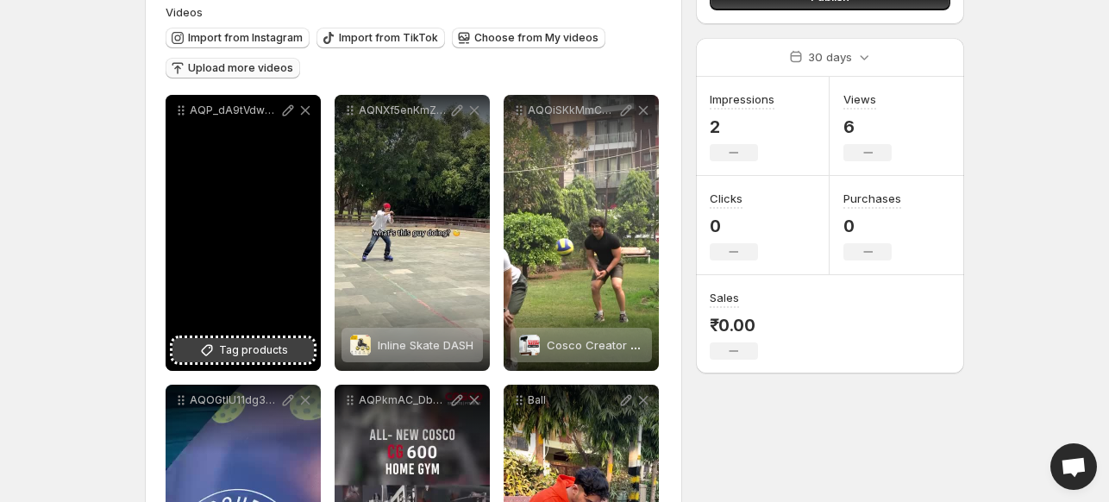
click at [257, 352] on span "Tag products" at bounding box center [253, 350] width 69 height 17
click at [241, 350] on span "Tag products" at bounding box center [253, 350] width 69 height 17
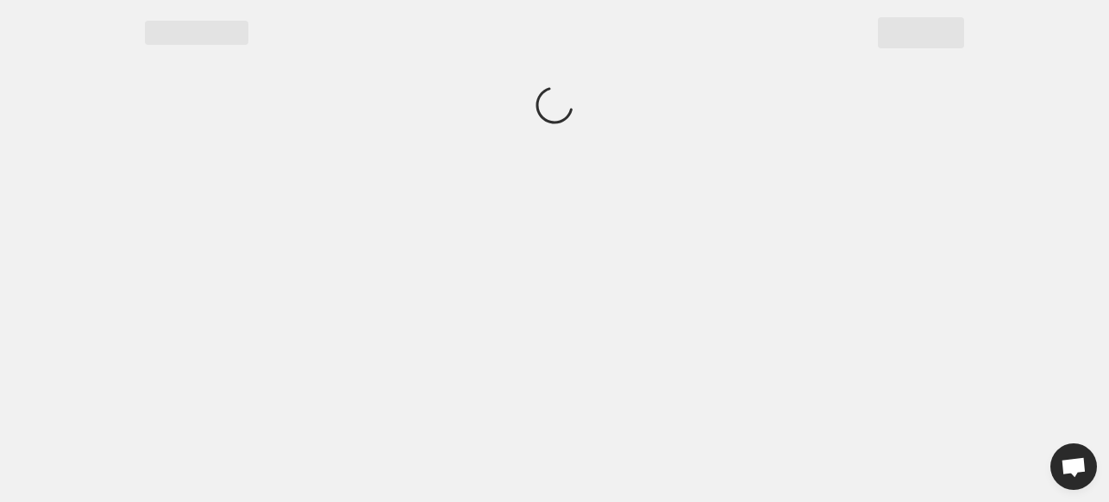
scroll to position [0, 0]
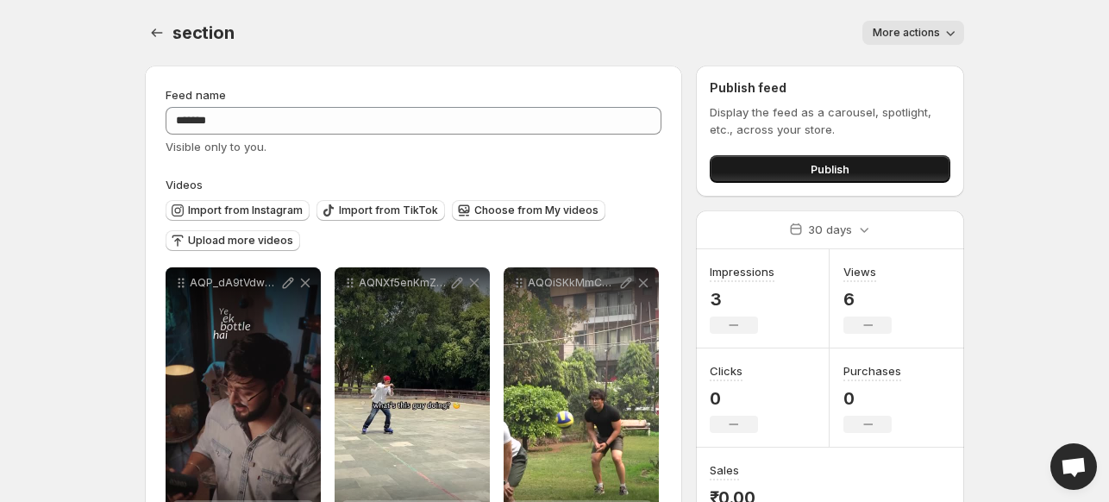
click at [797, 167] on button "Publish" at bounding box center [830, 169] width 241 height 28
